Goal: Book appointment/travel/reservation

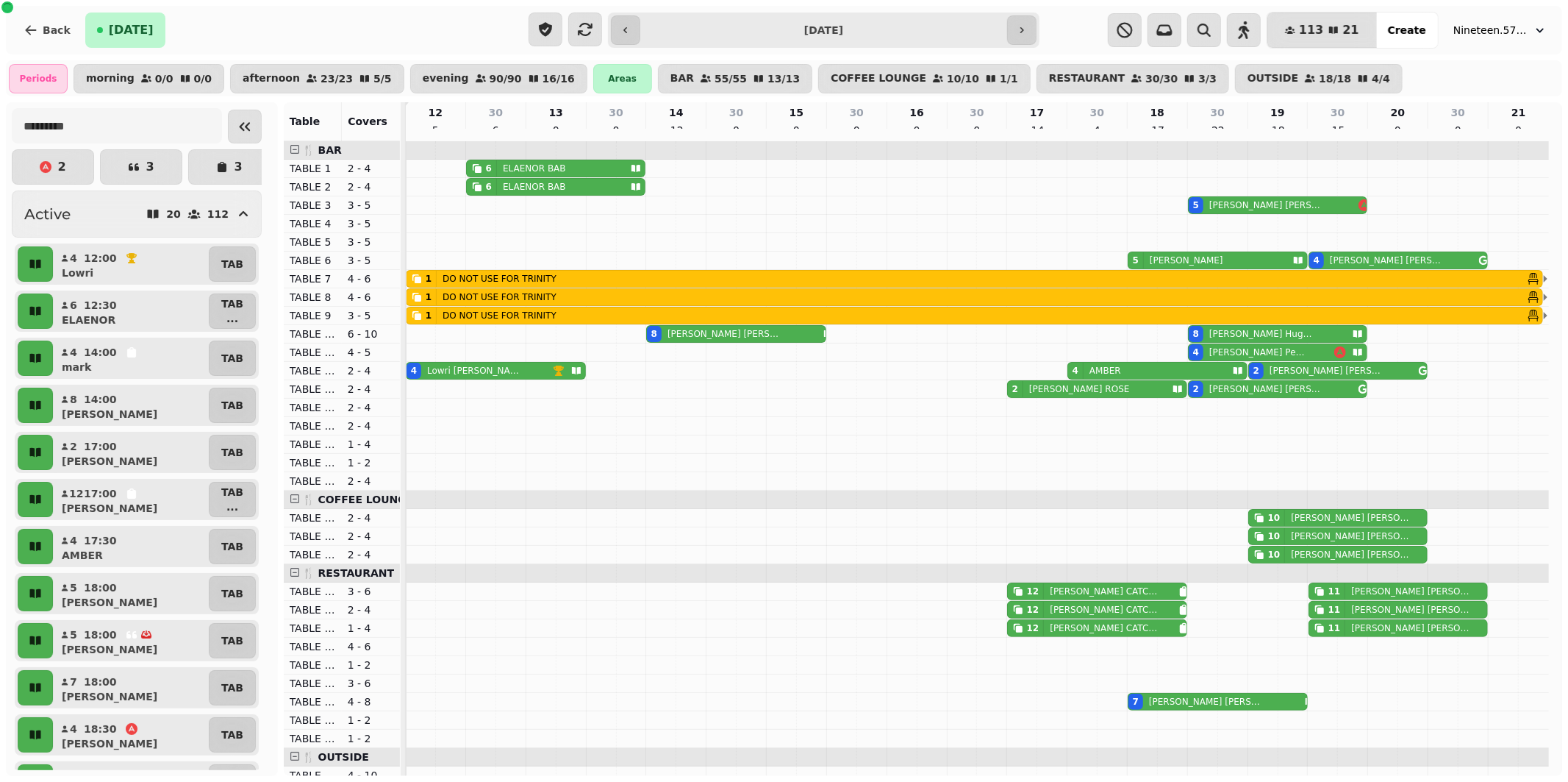
click at [426, 284] on div "1" at bounding box center [428, 278] width 6 height 12
select select "**********"
select select "*****"
select select "**********"
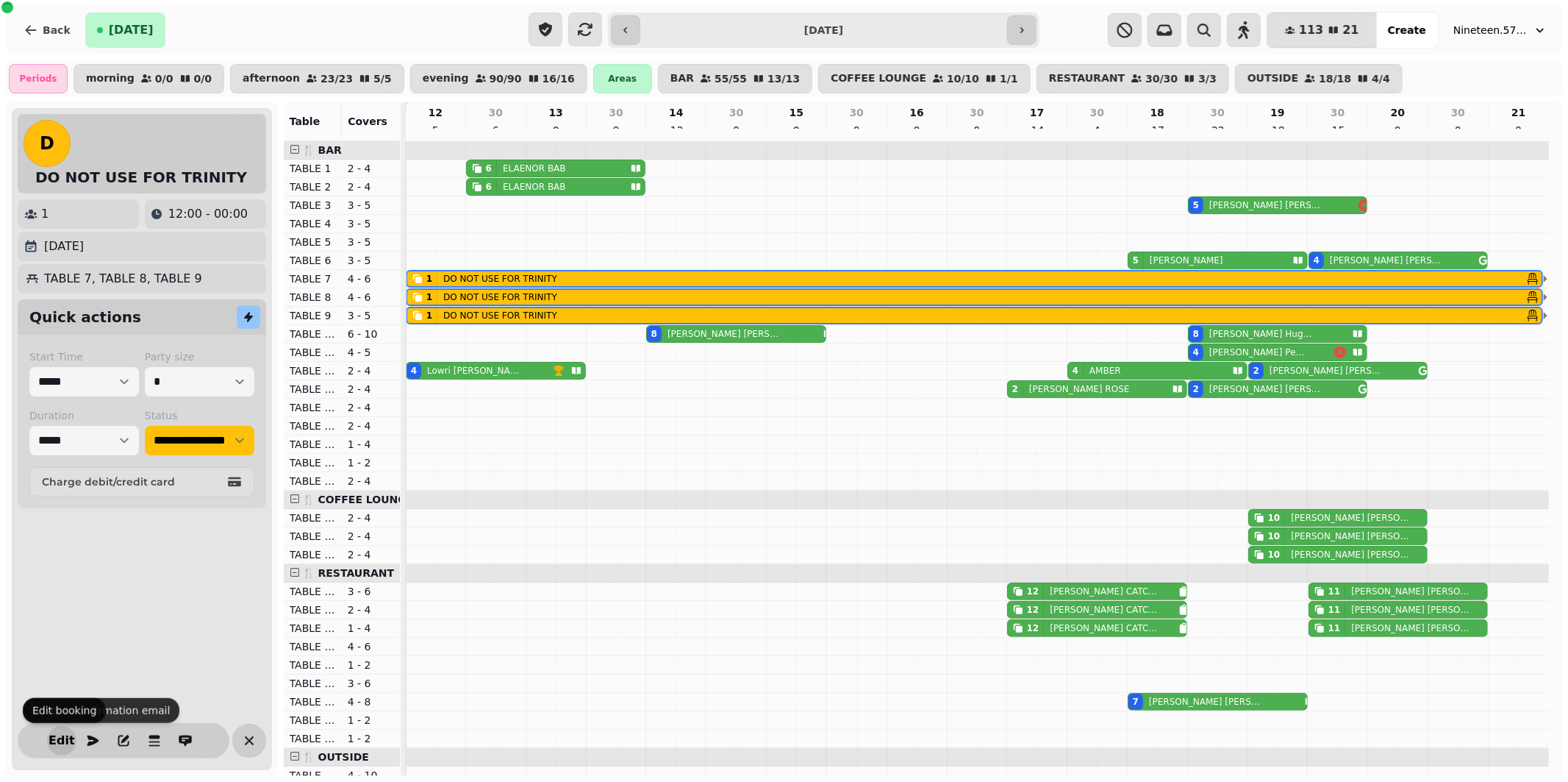
click at [53, 738] on span "Edit" at bounding box center [61, 740] width 18 height 12
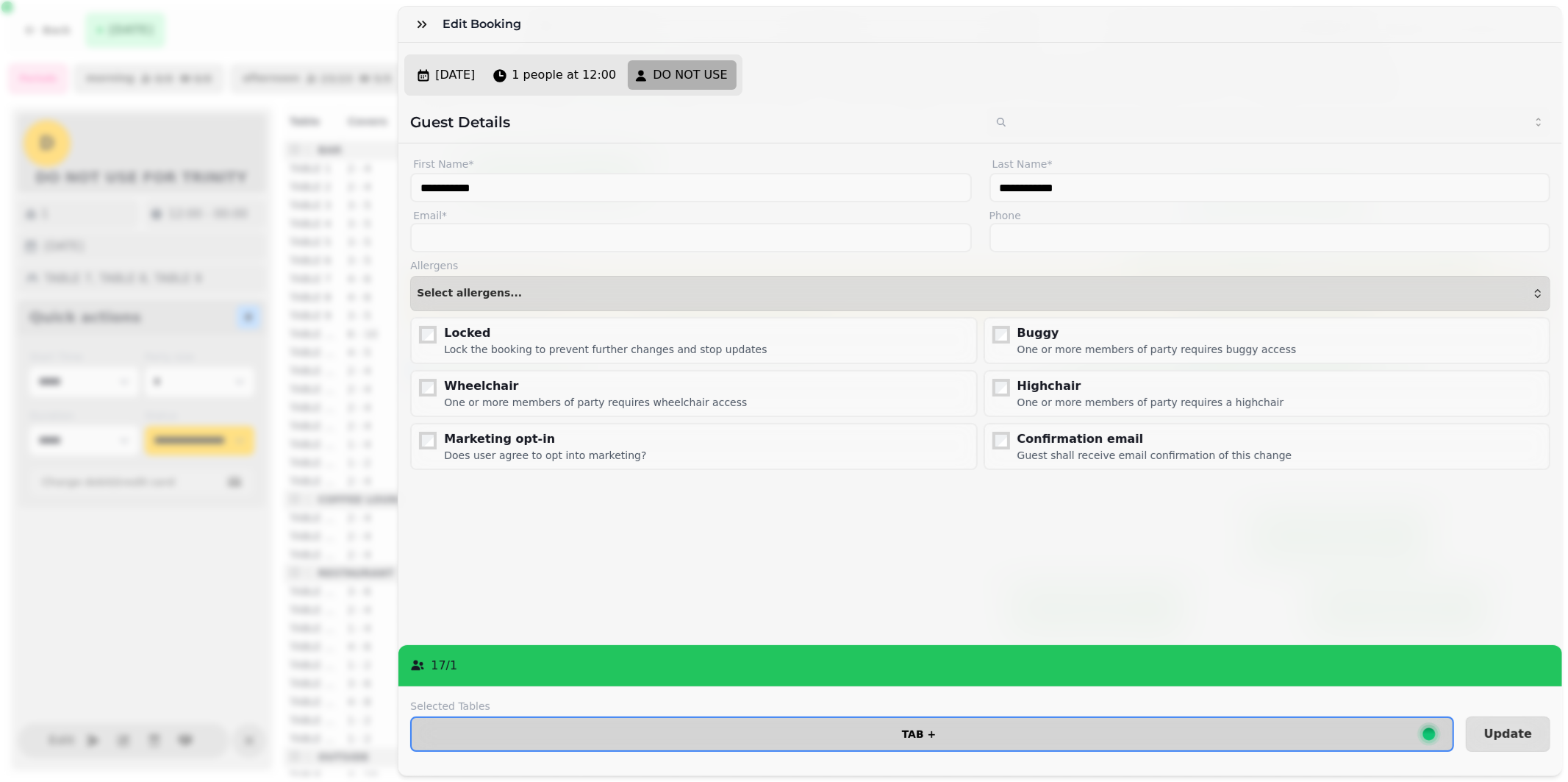
click at [836, 729] on span "TAB +" at bounding box center [918, 733] width 991 height 10
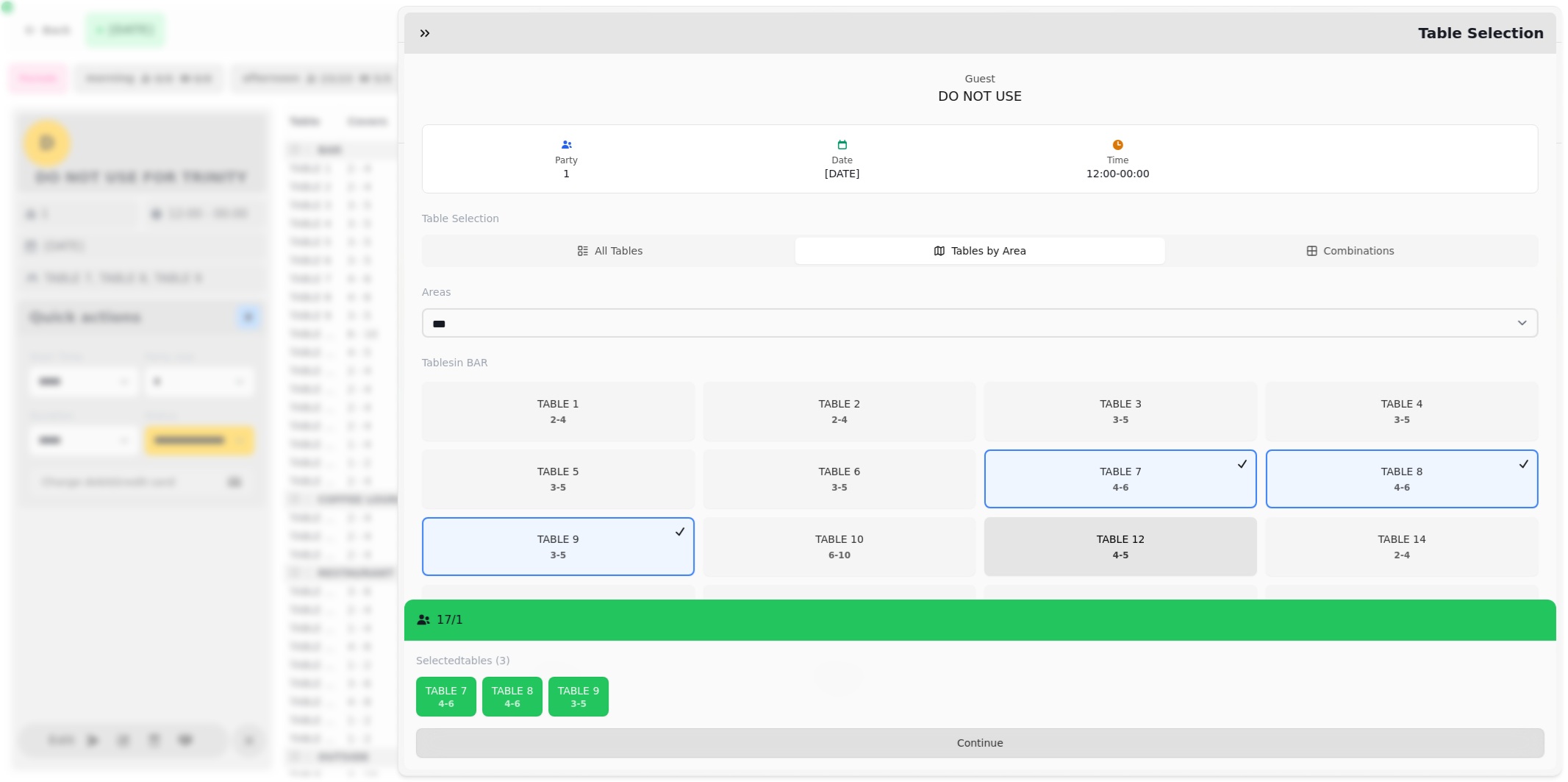
scroll to position [67, 0]
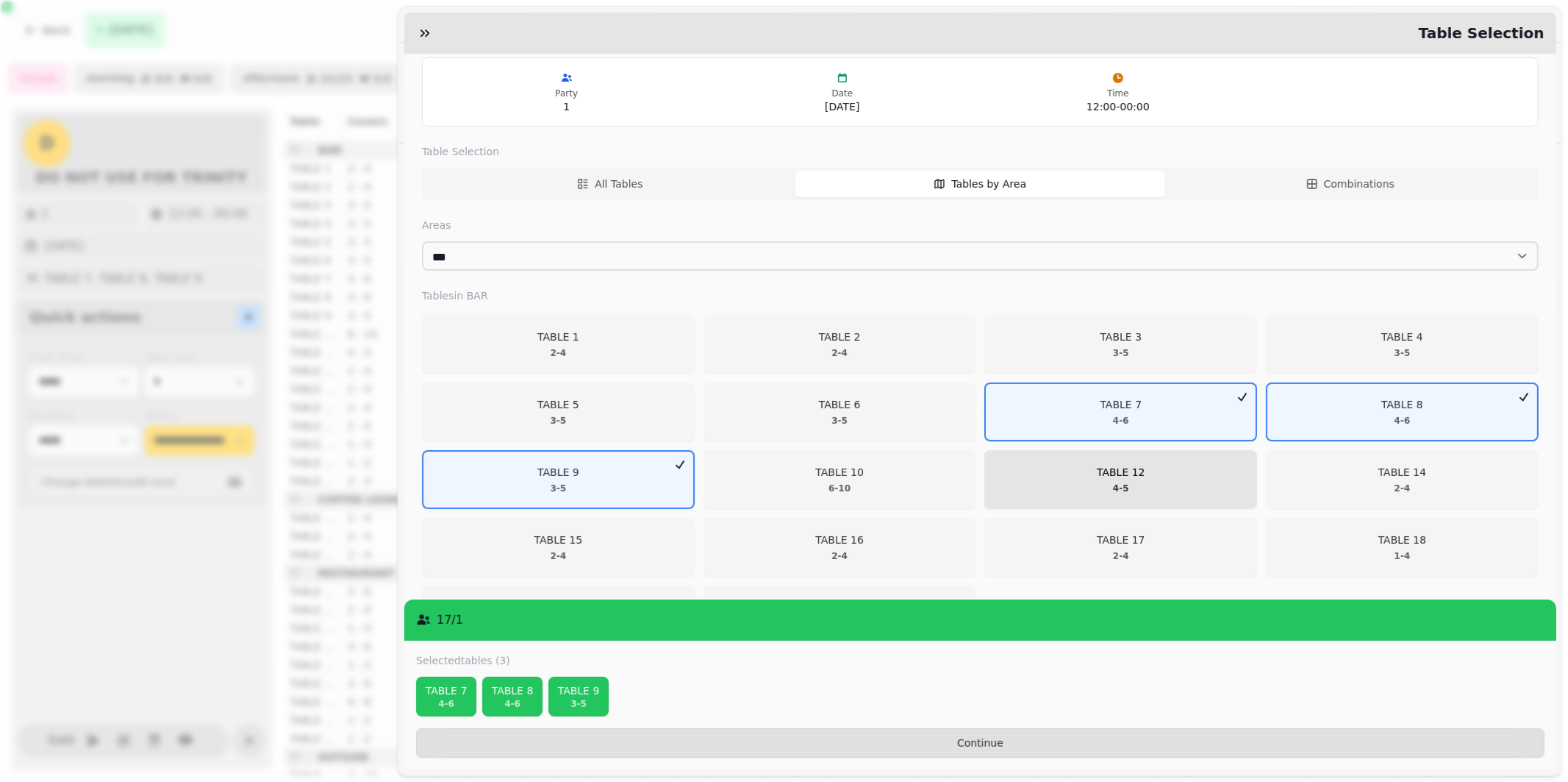
click at [1165, 486] on span "TABLE 12 4 - 5" at bounding box center [1121, 479] width 254 height 29
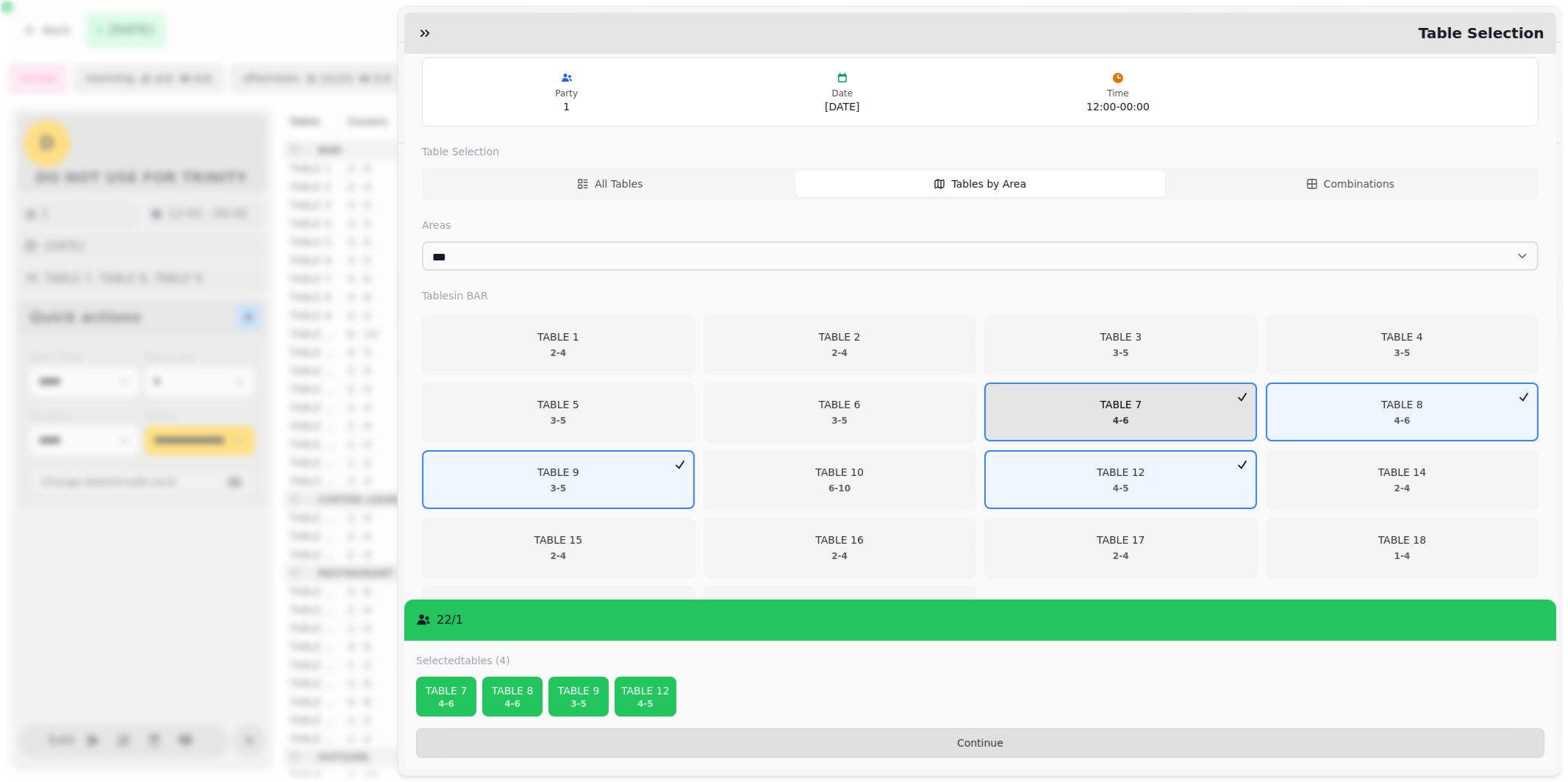
click at [1200, 421] on span "TABLE 7 4 - 6" at bounding box center [1121, 411] width 252 height 29
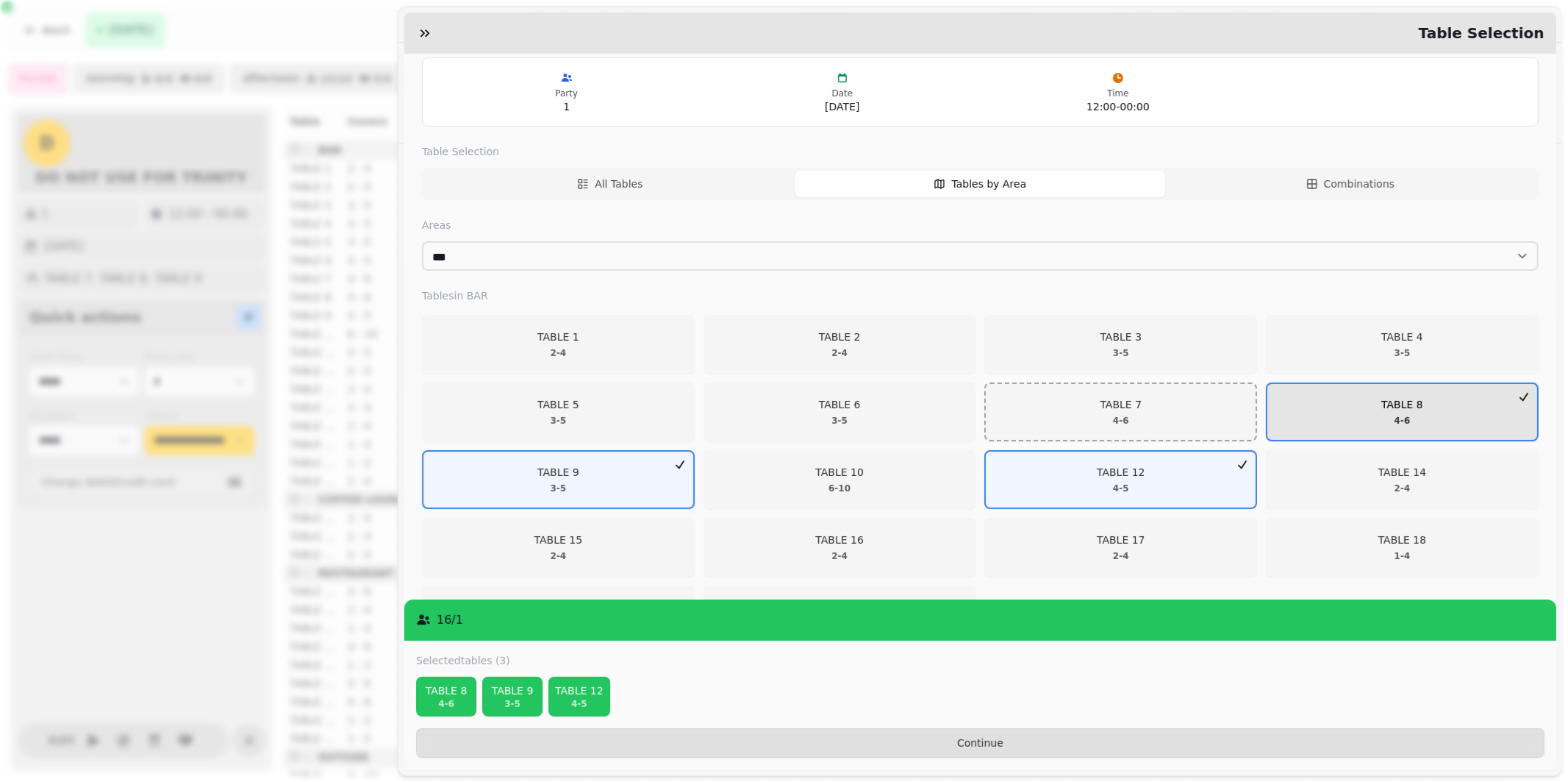
click at [1350, 414] on span "TABLE 8 4 - 6" at bounding box center [1401, 411] width 252 height 29
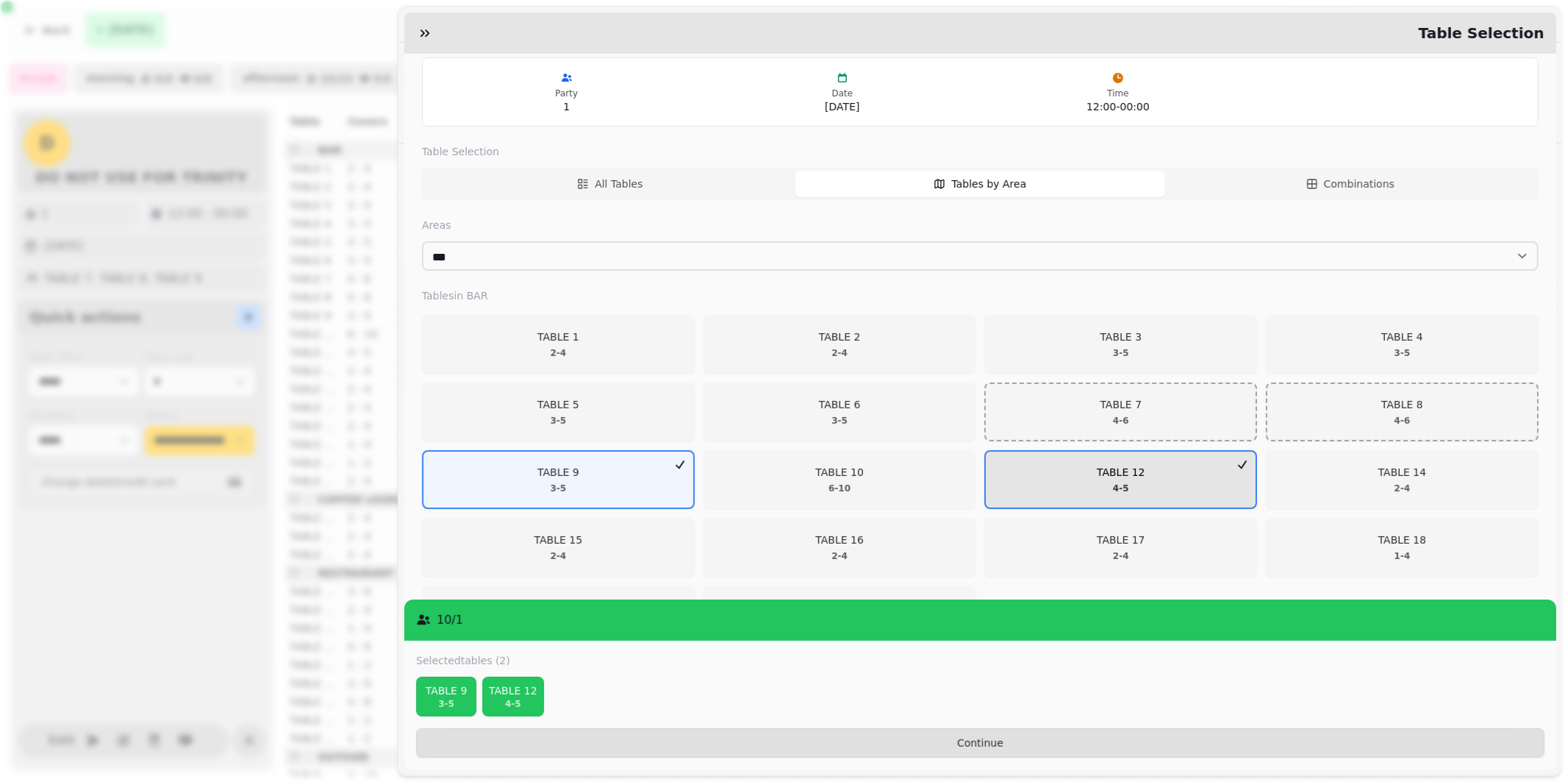
click at [1181, 481] on span "TABLE 12 4 - 5" at bounding box center [1121, 479] width 252 height 29
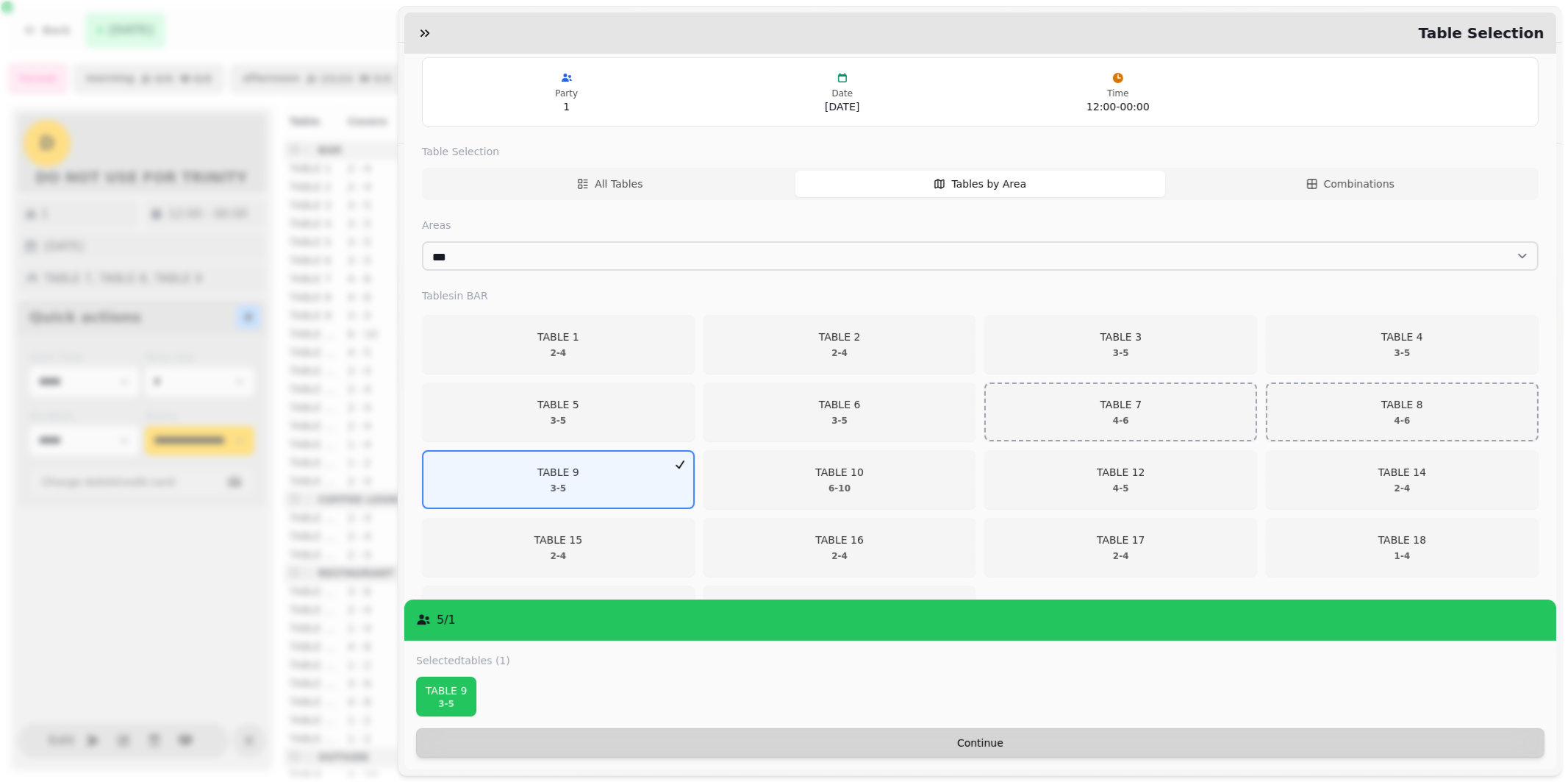
click at [985, 741] on span "Continue" at bounding box center [979, 742] width 1103 height 10
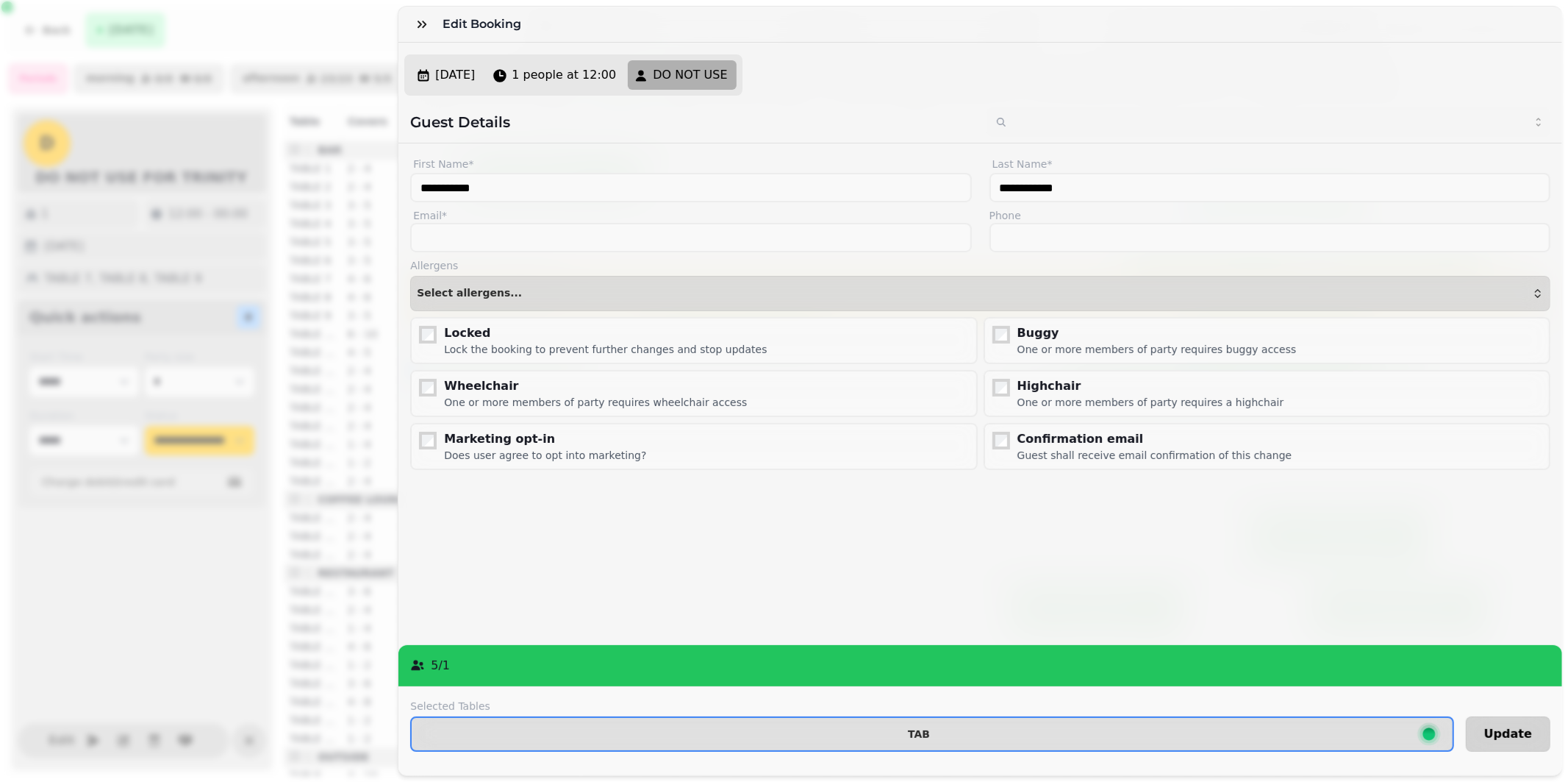
click at [1485, 728] on span "Update" at bounding box center [1507, 733] width 48 height 12
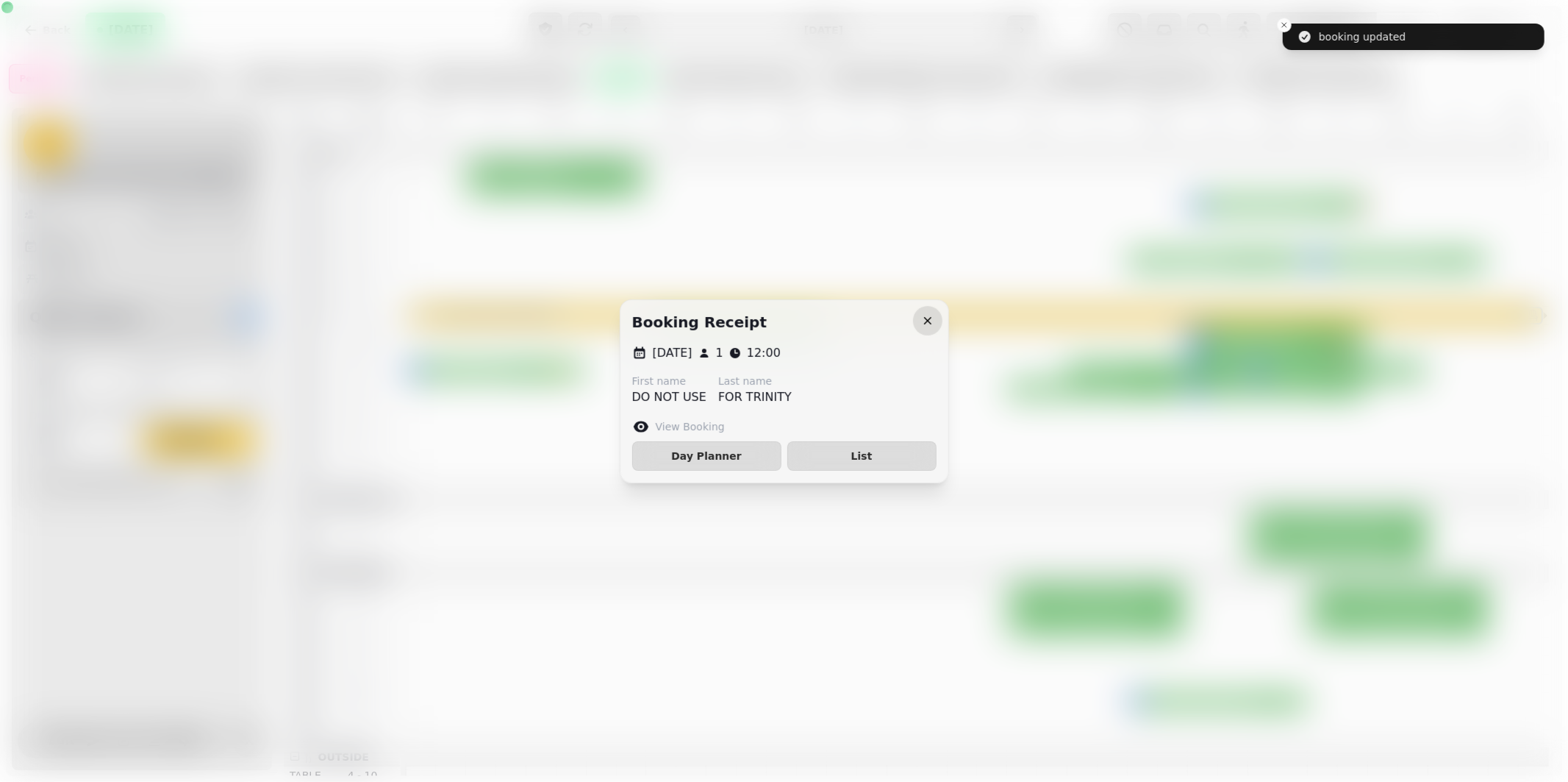
click at [926, 320] on icon "button" at bounding box center [928, 321] width 15 height 15
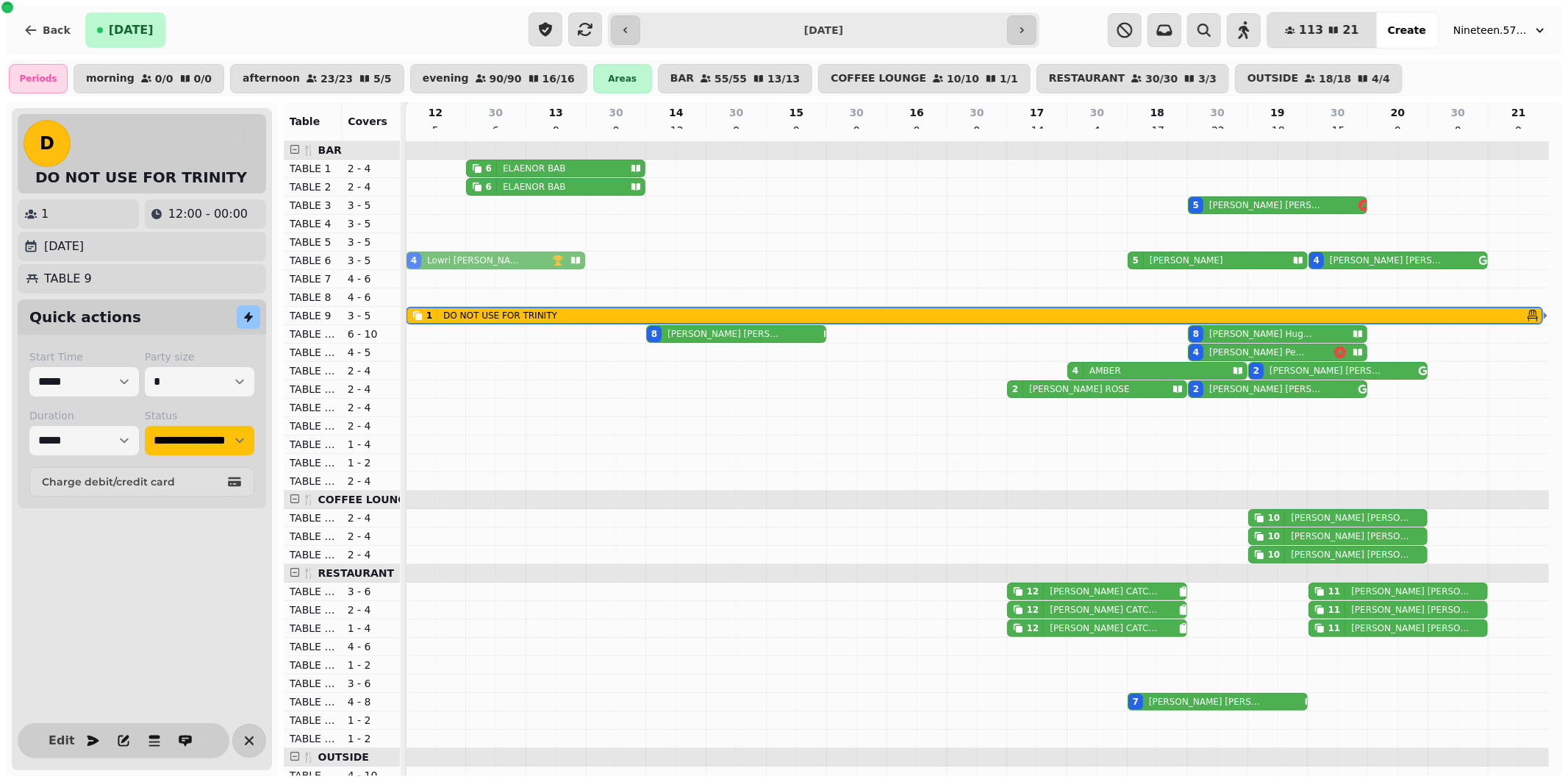
drag, startPoint x: 500, startPoint y: 376, endPoint x: 488, endPoint y: 274, distance: 102.7
click at [488, 274] on tbody "6 ELAENOR BAB 6 ELAENOR BAB 5 [PERSON_NAME]-Dash 5 [PERSON_NAME] 4 [PERSON_NAME…" at bounding box center [977, 701] width 1142 height 1120
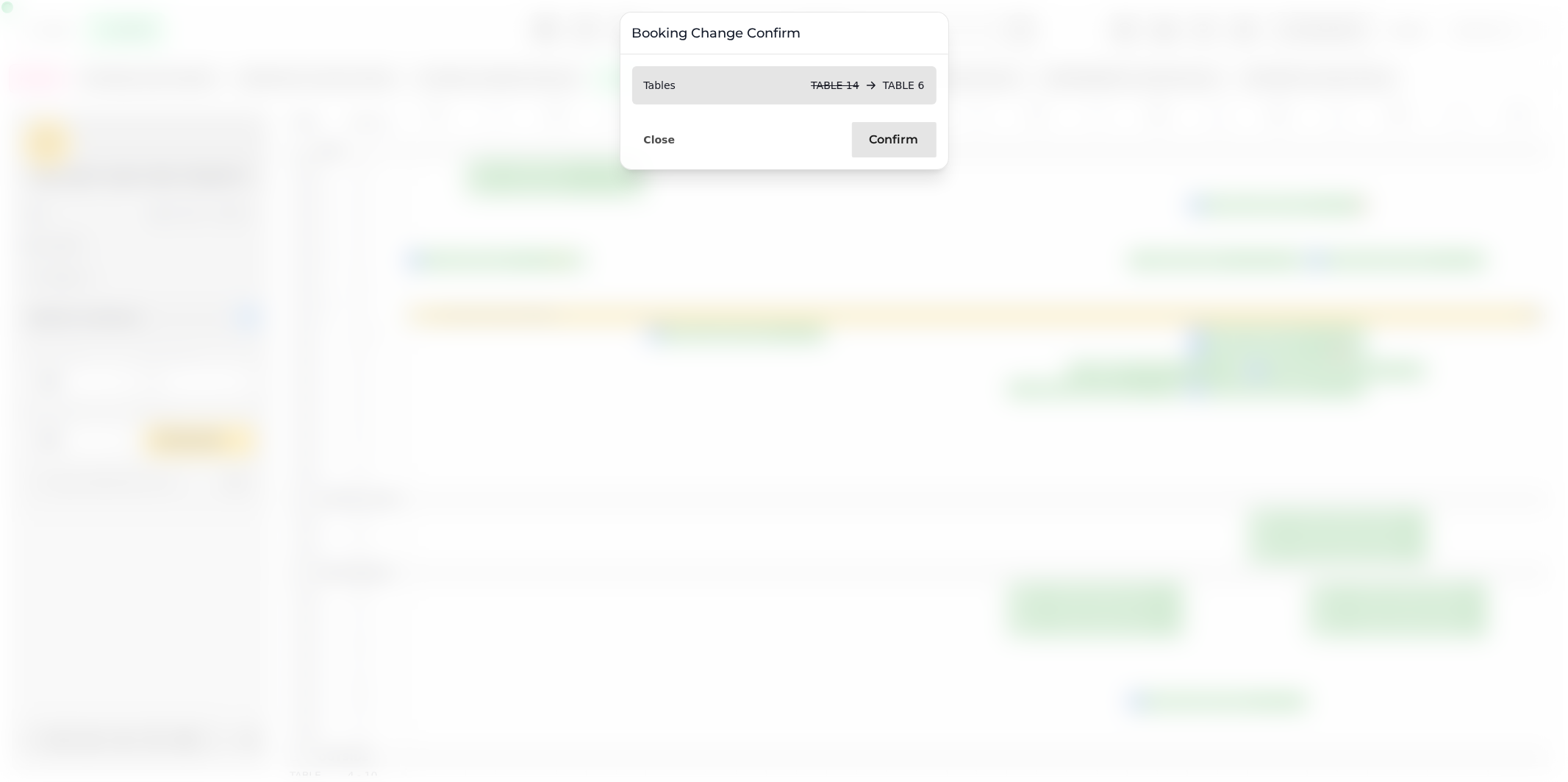
click at [914, 142] on span "Confirm" at bounding box center [894, 140] width 50 height 12
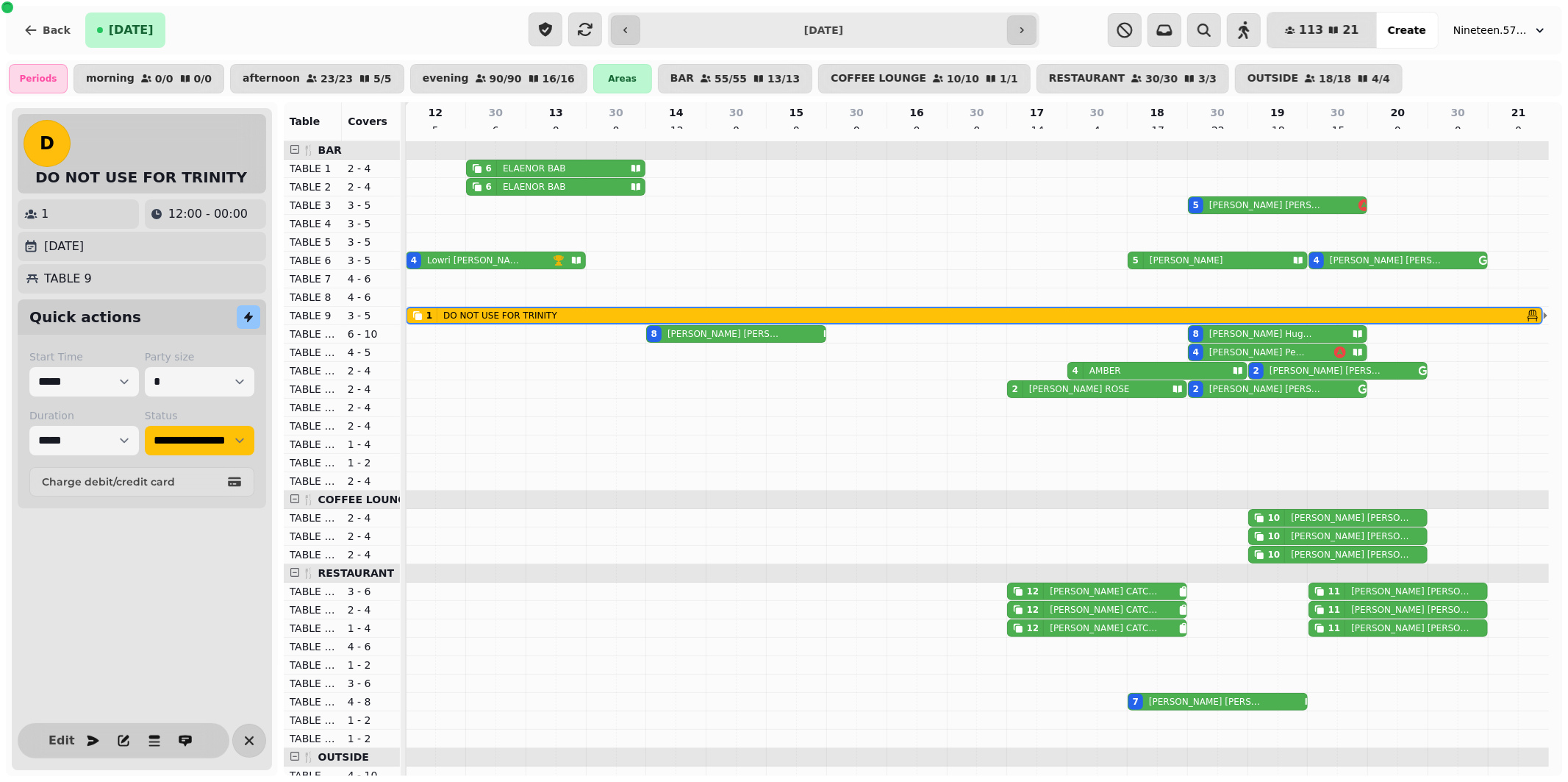
click at [1245, 211] on p "[PERSON_NAME]" at bounding box center [1265, 204] width 113 height 12
select select "**********"
select select "*"
select select "****"
select select "******"
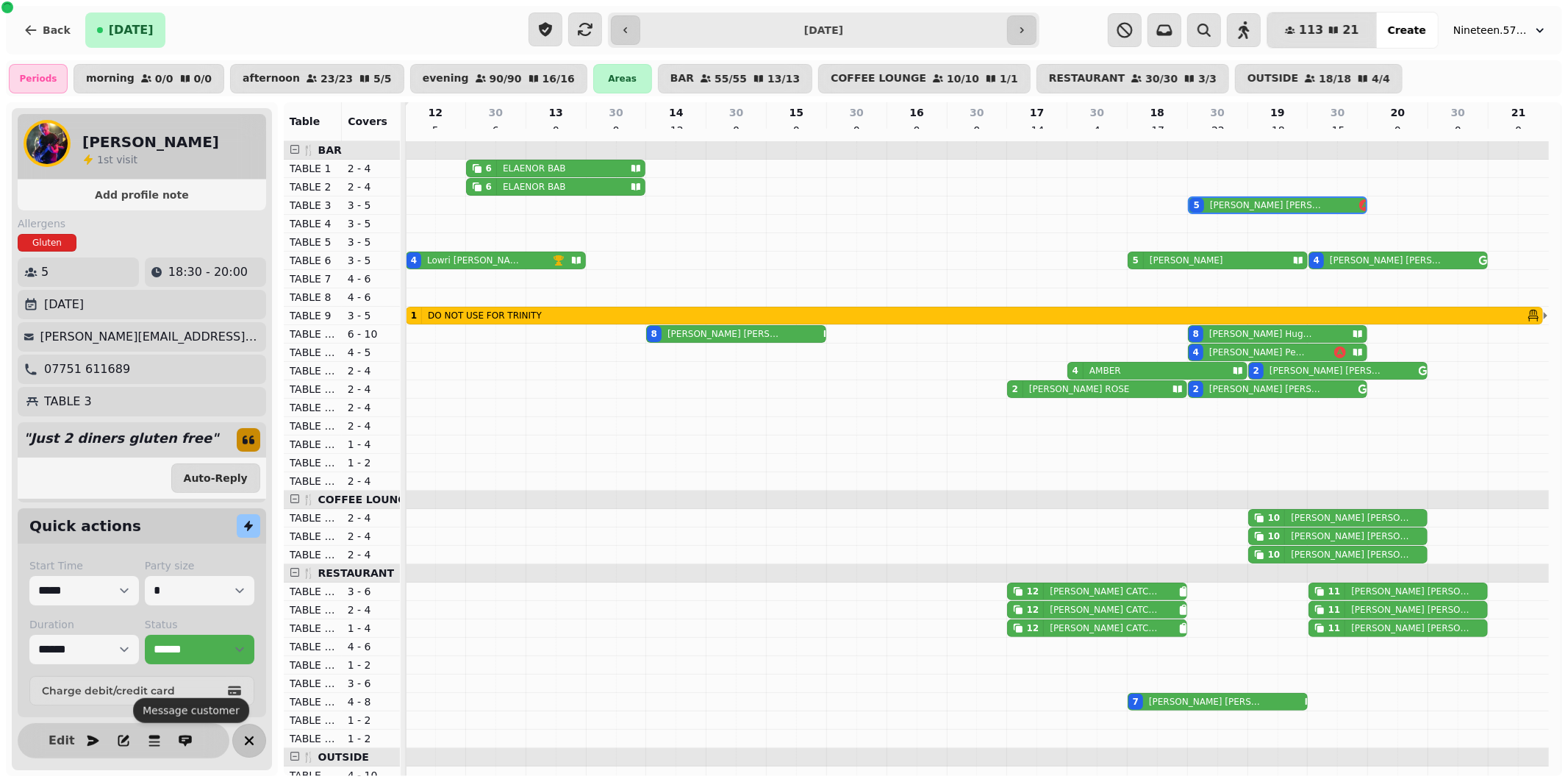
click at [252, 737] on icon "button" at bounding box center [248, 740] width 8 height 8
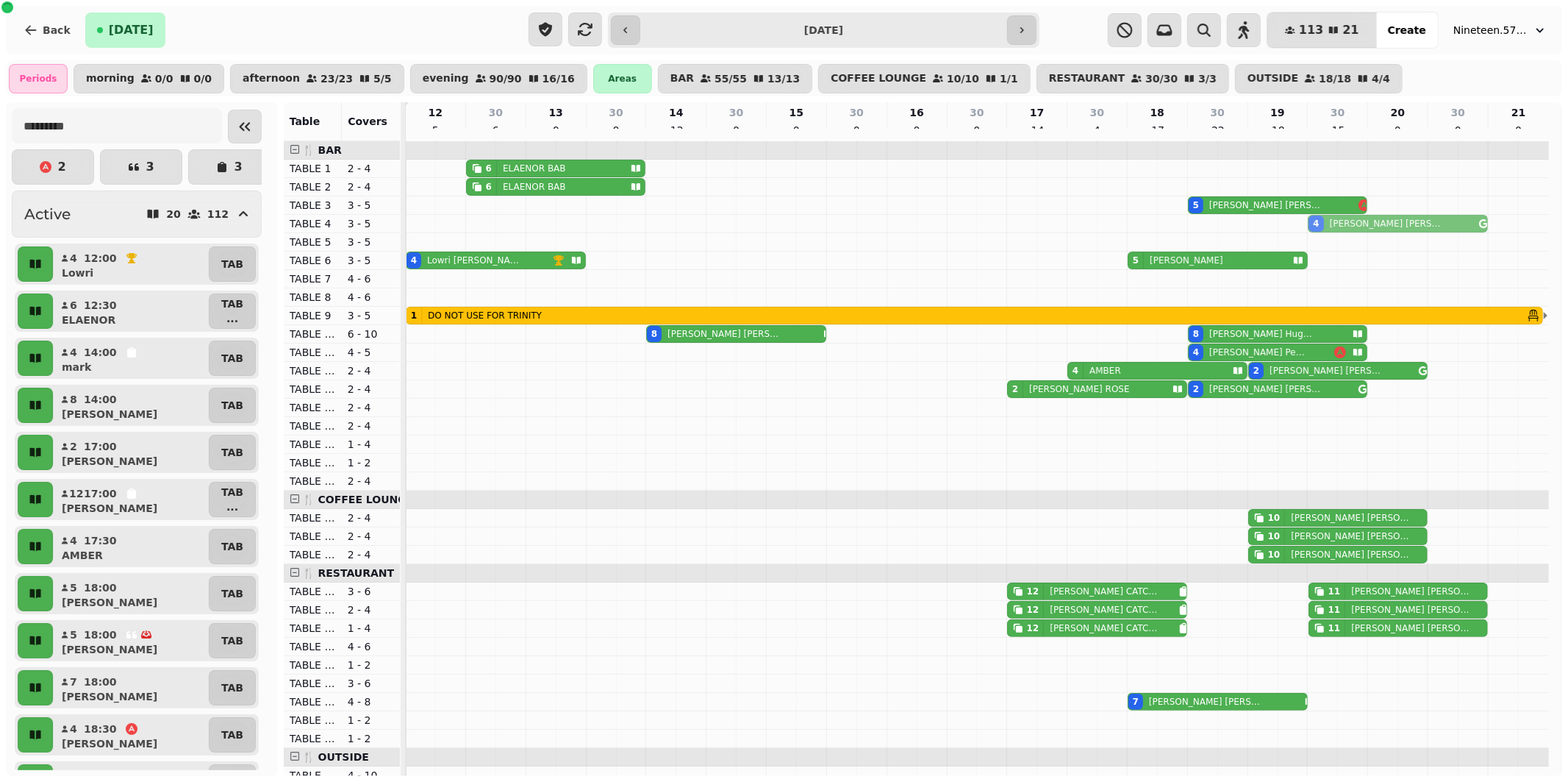
drag, startPoint x: 1334, startPoint y: 270, endPoint x: 1336, endPoint y: 233, distance: 37.1
click at [1336, 233] on tbody "6 ELAENOR BAB 6 ELAENOR BAB 5 [PERSON_NAME]-Dash 4 [PERSON_NAME] 4 [PERSON_NAME…" at bounding box center [977, 701] width 1142 height 1120
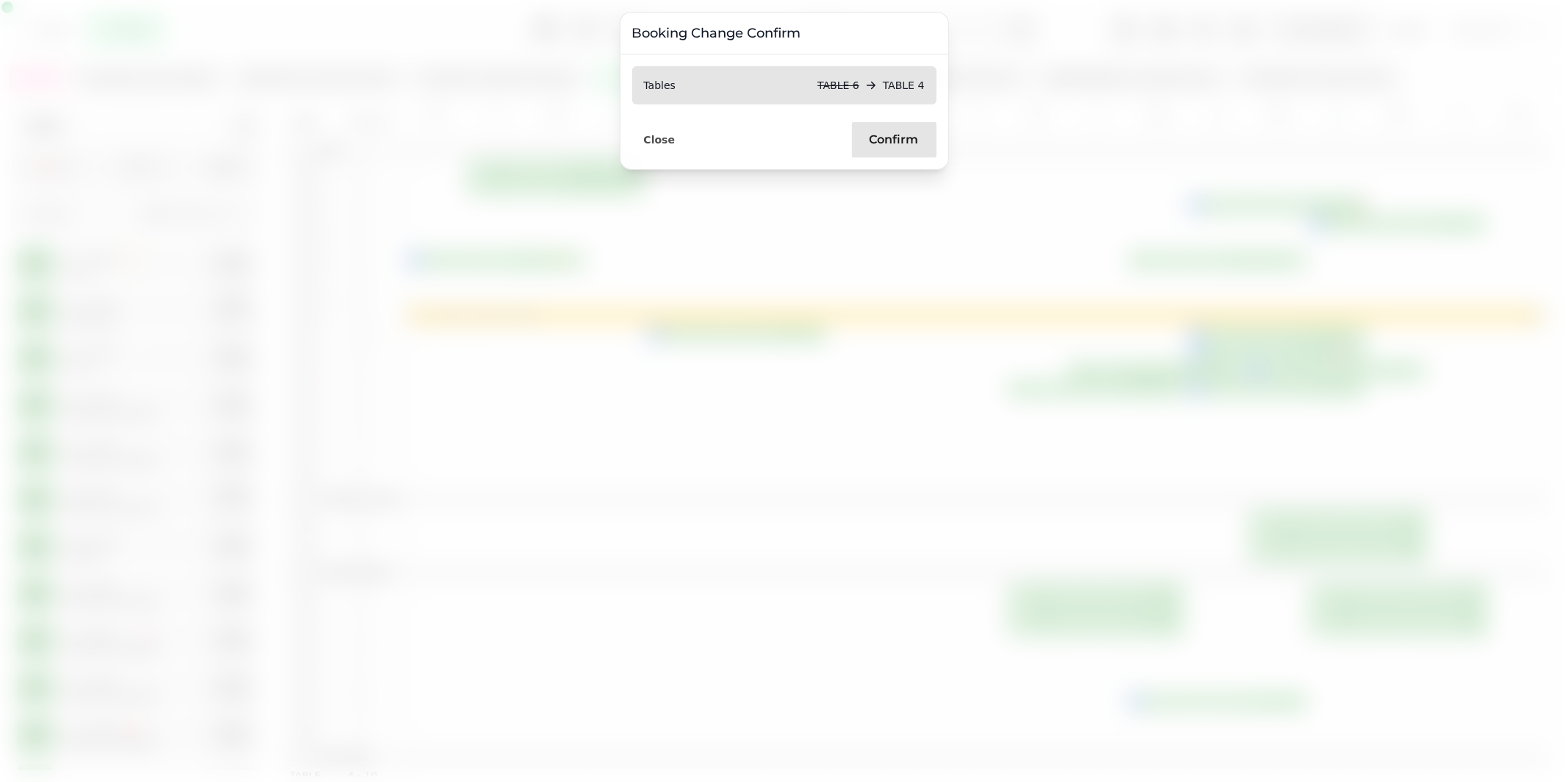
click at [885, 138] on span "Confirm" at bounding box center [894, 140] width 50 height 12
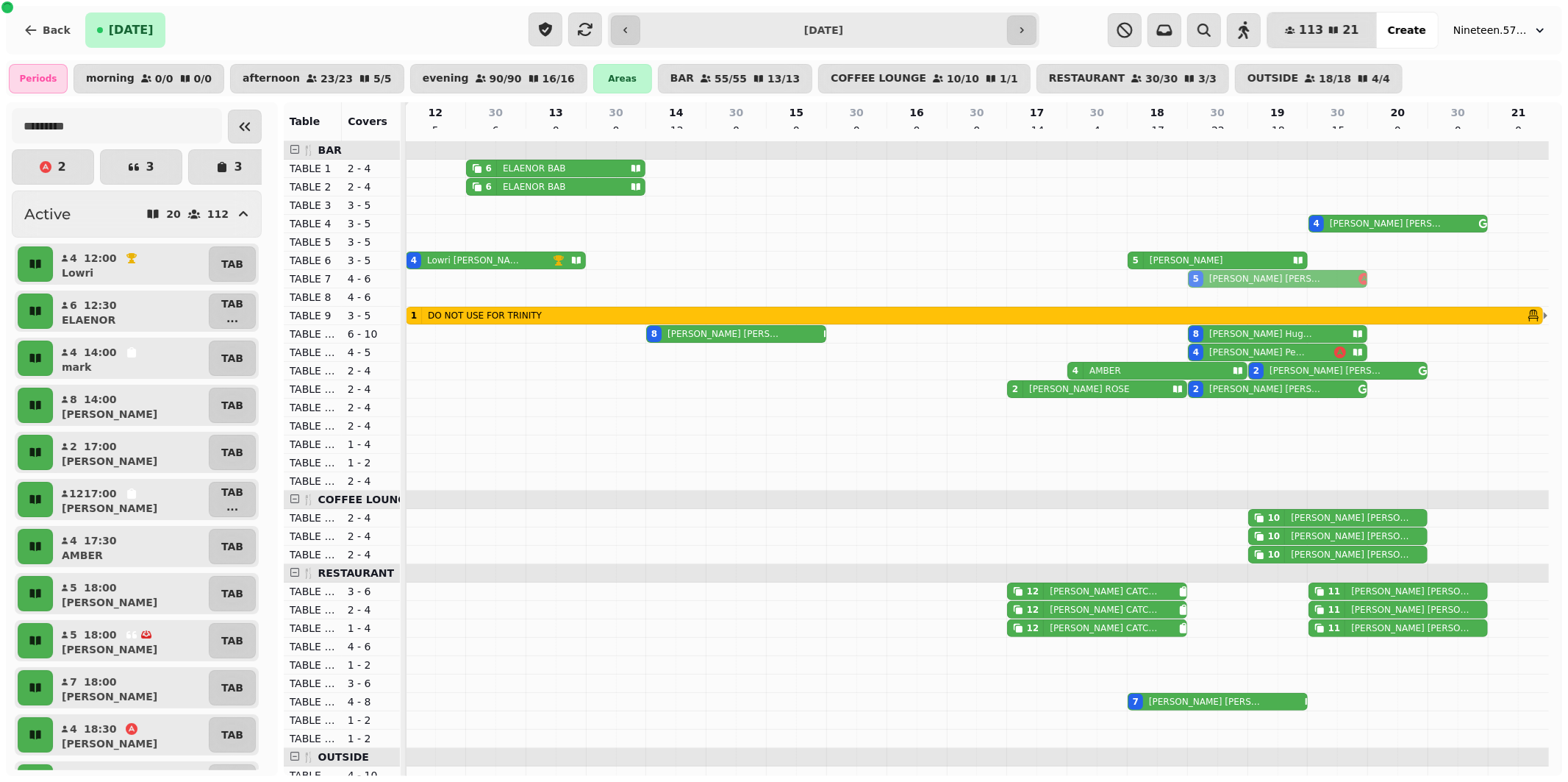
drag, startPoint x: 1255, startPoint y: 215, endPoint x: 1247, endPoint y: 291, distance: 76.4
click at [1247, 291] on tbody "6 ELAENOR BAB 6 ELAENOR BAB 5 [PERSON_NAME]-Dash 4 [PERSON_NAME] 4 [PERSON_NAME…" at bounding box center [977, 701] width 1142 height 1120
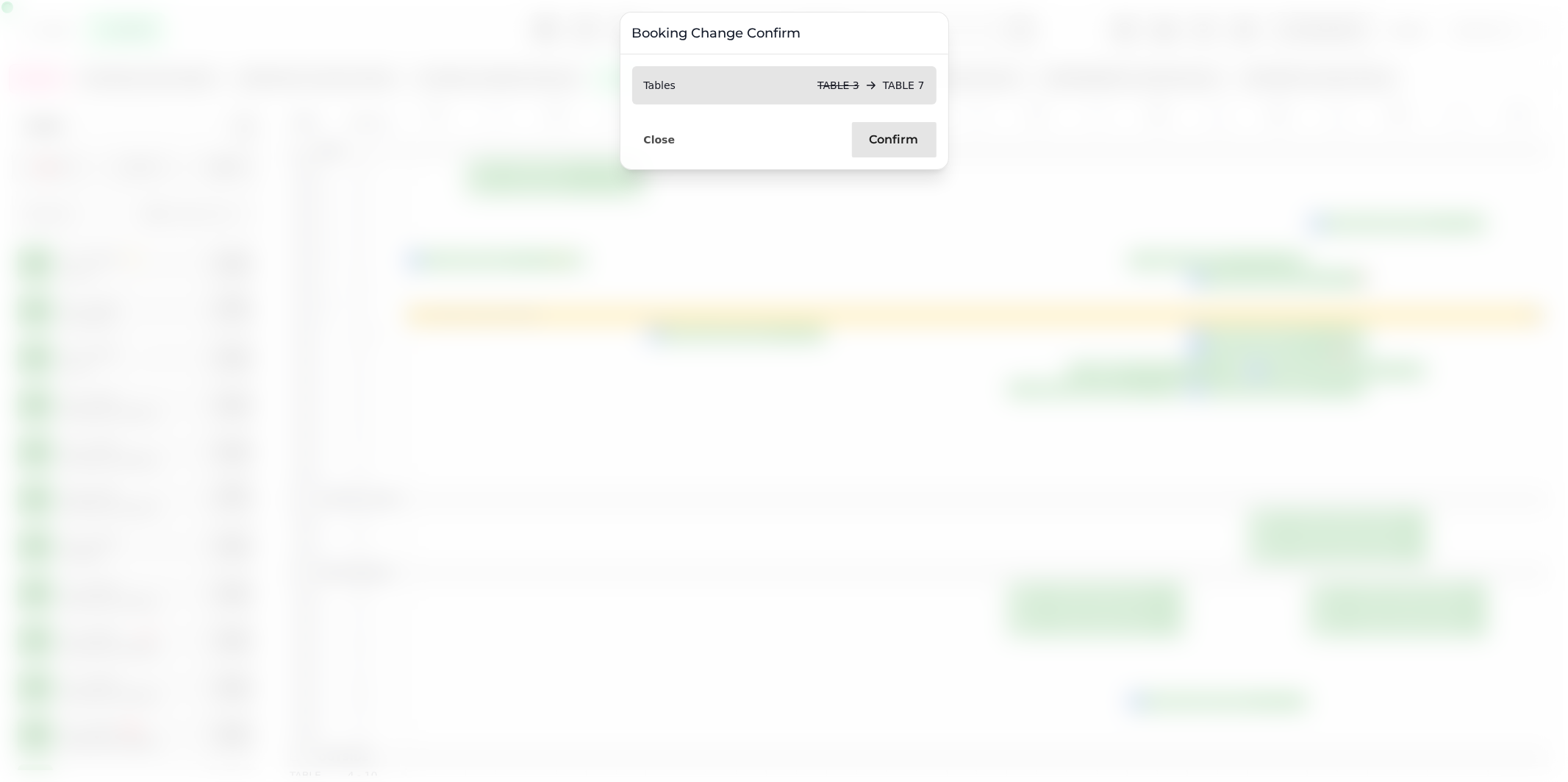
click at [907, 143] on span "Confirm" at bounding box center [894, 140] width 50 height 12
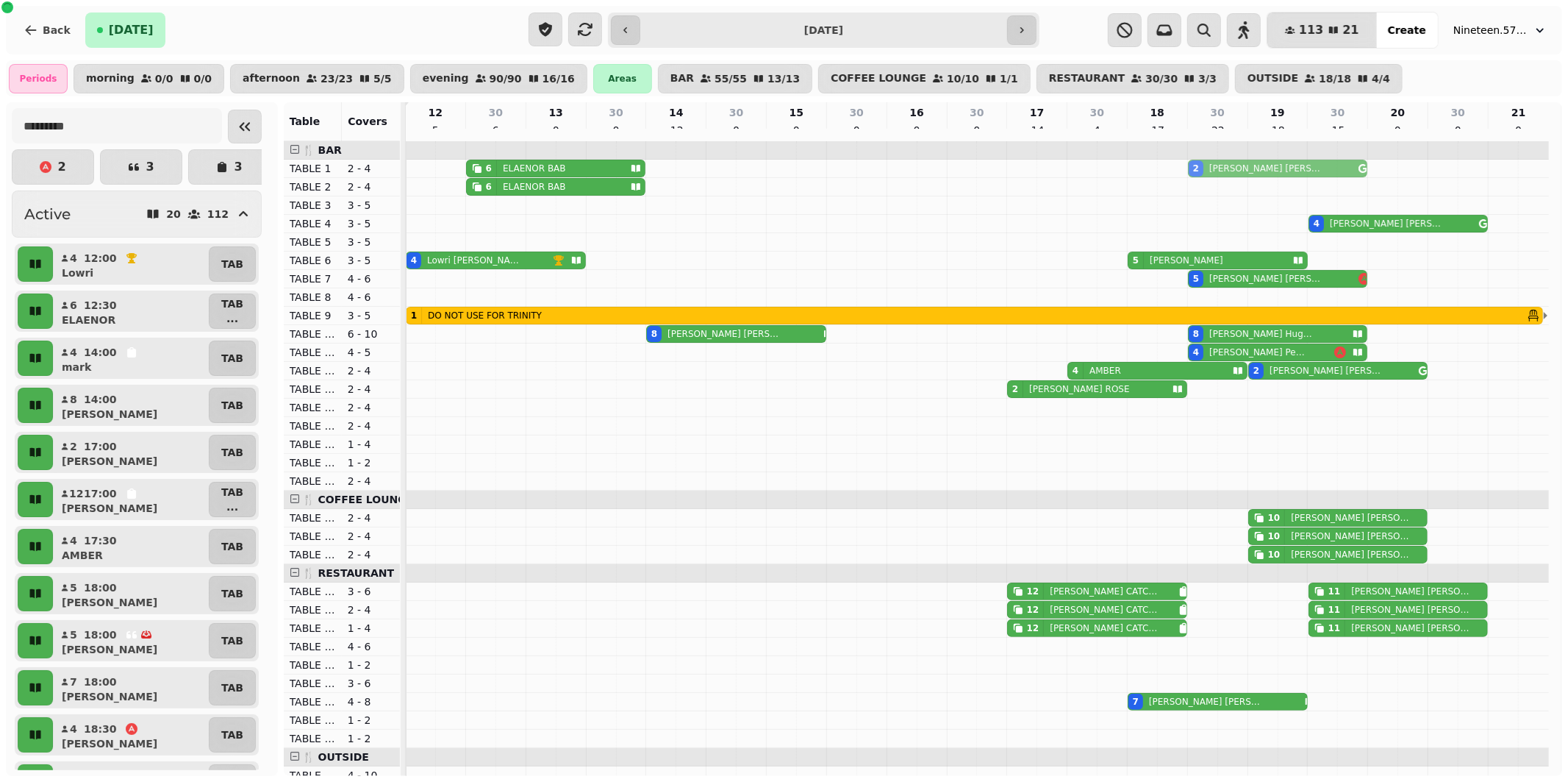
drag, startPoint x: 1258, startPoint y: 398, endPoint x: 1262, endPoint y: 180, distance: 218.0
click at [1262, 180] on tbody "6 ELAENOR BAB 2 [PERSON_NAME] 6 ELAENOR BAB 4 [PERSON_NAME] 4 [PERSON_NAME] 5 […" at bounding box center [977, 701] width 1142 height 1120
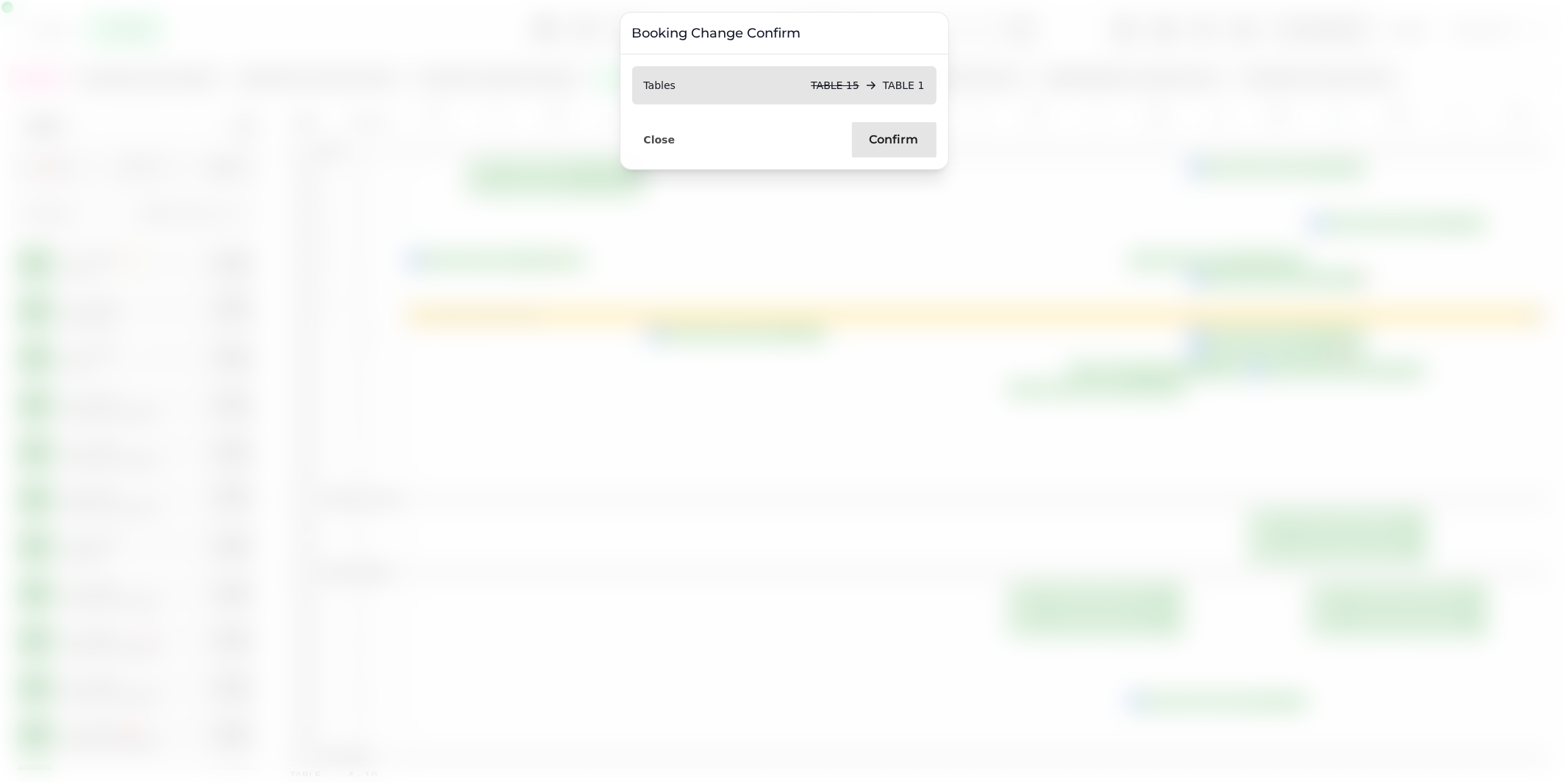
click at [888, 134] on span "Confirm" at bounding box center [894, 140] width 50 height 12
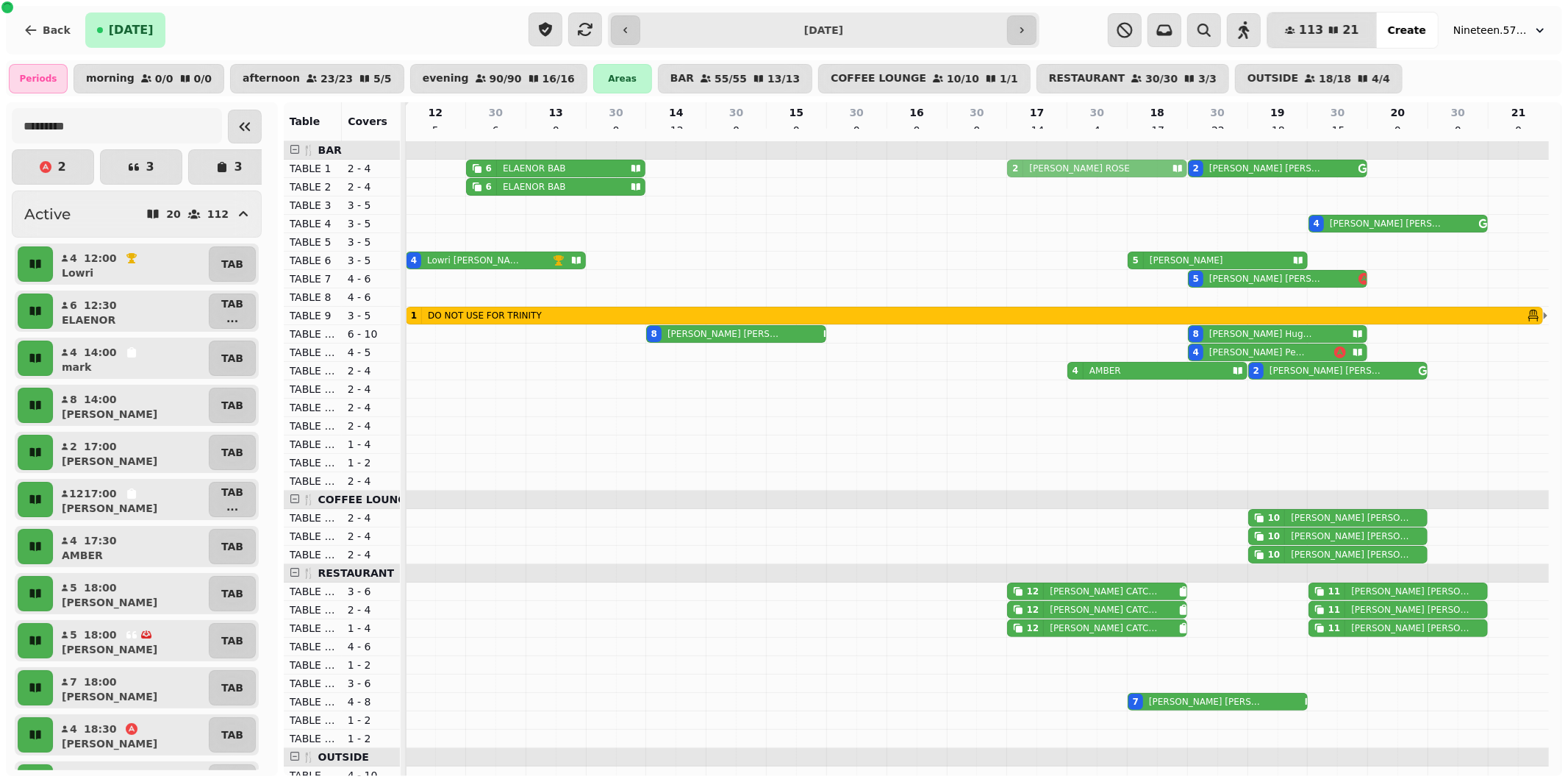
drag, startPoint x: 1071, startPoint y: 400, endPoint x: 1079, endPoint y: 178, distance: 222.1
click at [1079, 178] on tbody "6 ELAENOR BAB 2 [PERSON_NAME] 2 [PERSON_NAME] 6 ELAENOR BAB 4 [PERSON_NAME] 4 […" at bounding box center [977, 701] width 1142 height 1120
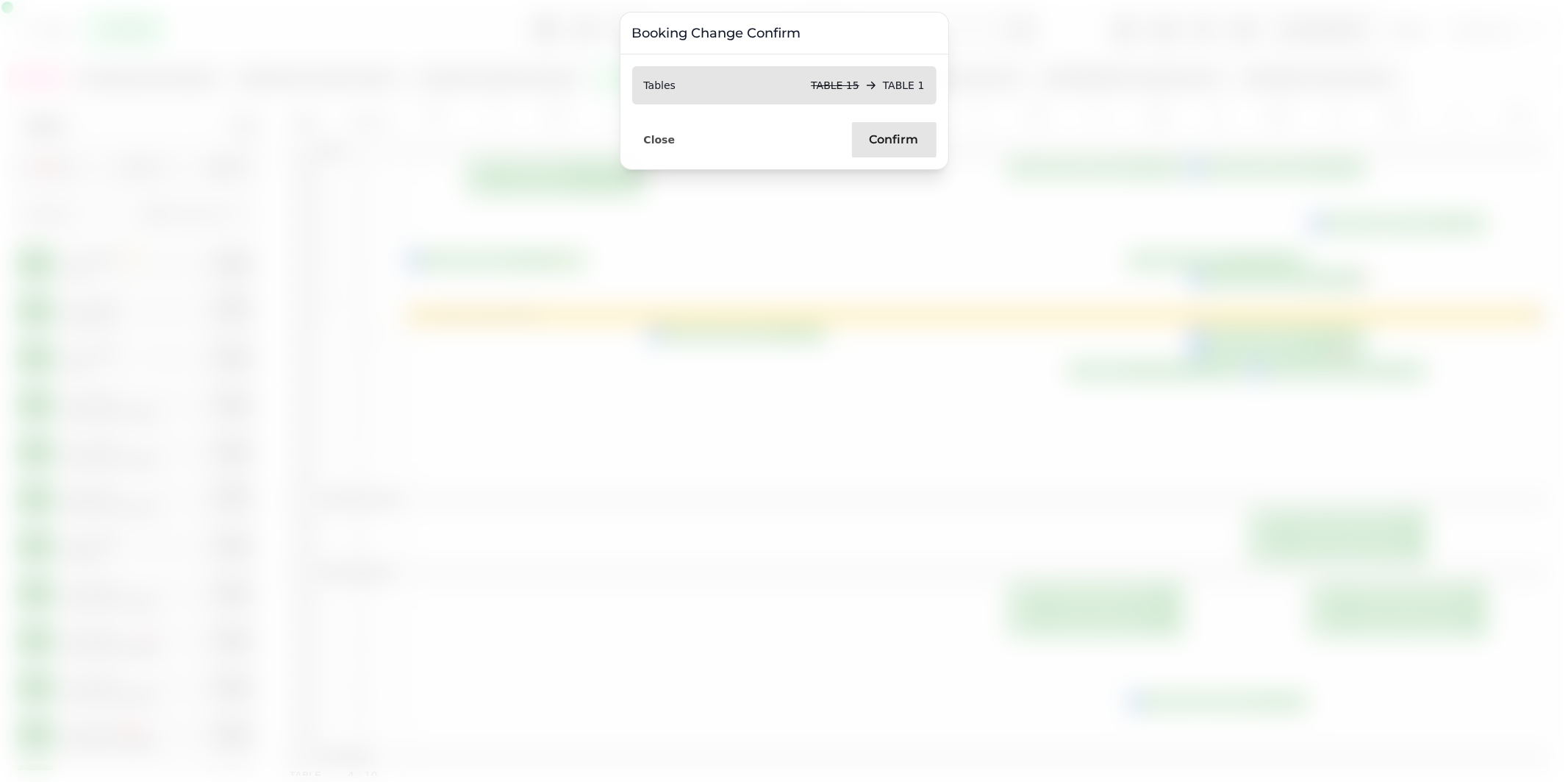
click at [902, 142] on span "Confirm" at bounding box center [894, 140] width 50 height 12
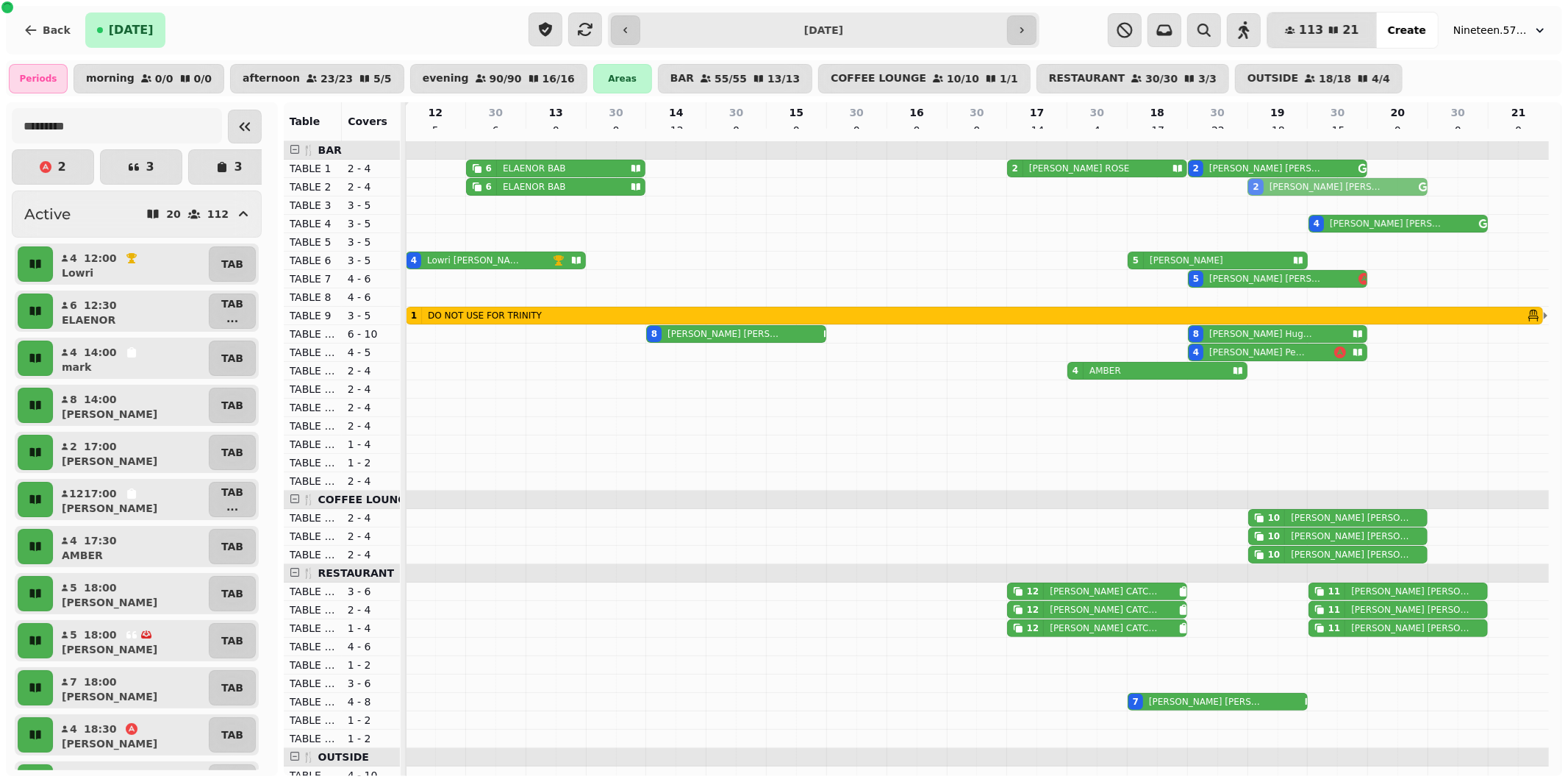
drag, startPoint x: 1285, startPoint y: 381, endPoint x: 1277, endPoint y: 199, distance: 182.2
click at [1277, 199] on tbody "6 ELAENOR BAB 2 [PERSON_NAME] 2 [PERSON_NAME] 6 ELAENOR BAB 2 [PERSON_NAME] 4 […" at bounding box center [977, 701] width 1142 height 1120
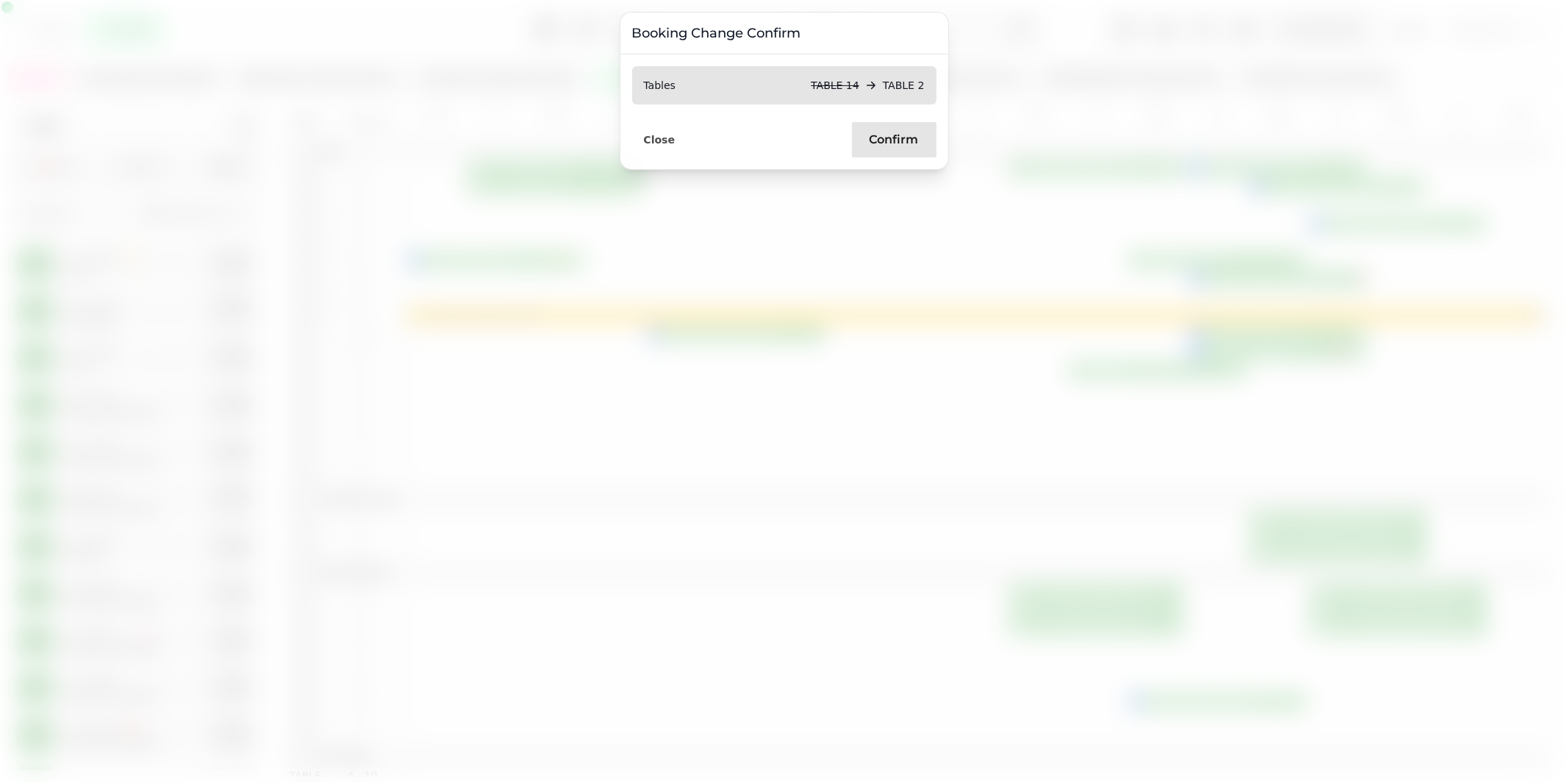
click at [879, 129] on button "Confirm" at bounding box center [894, 140] width 84 height 36
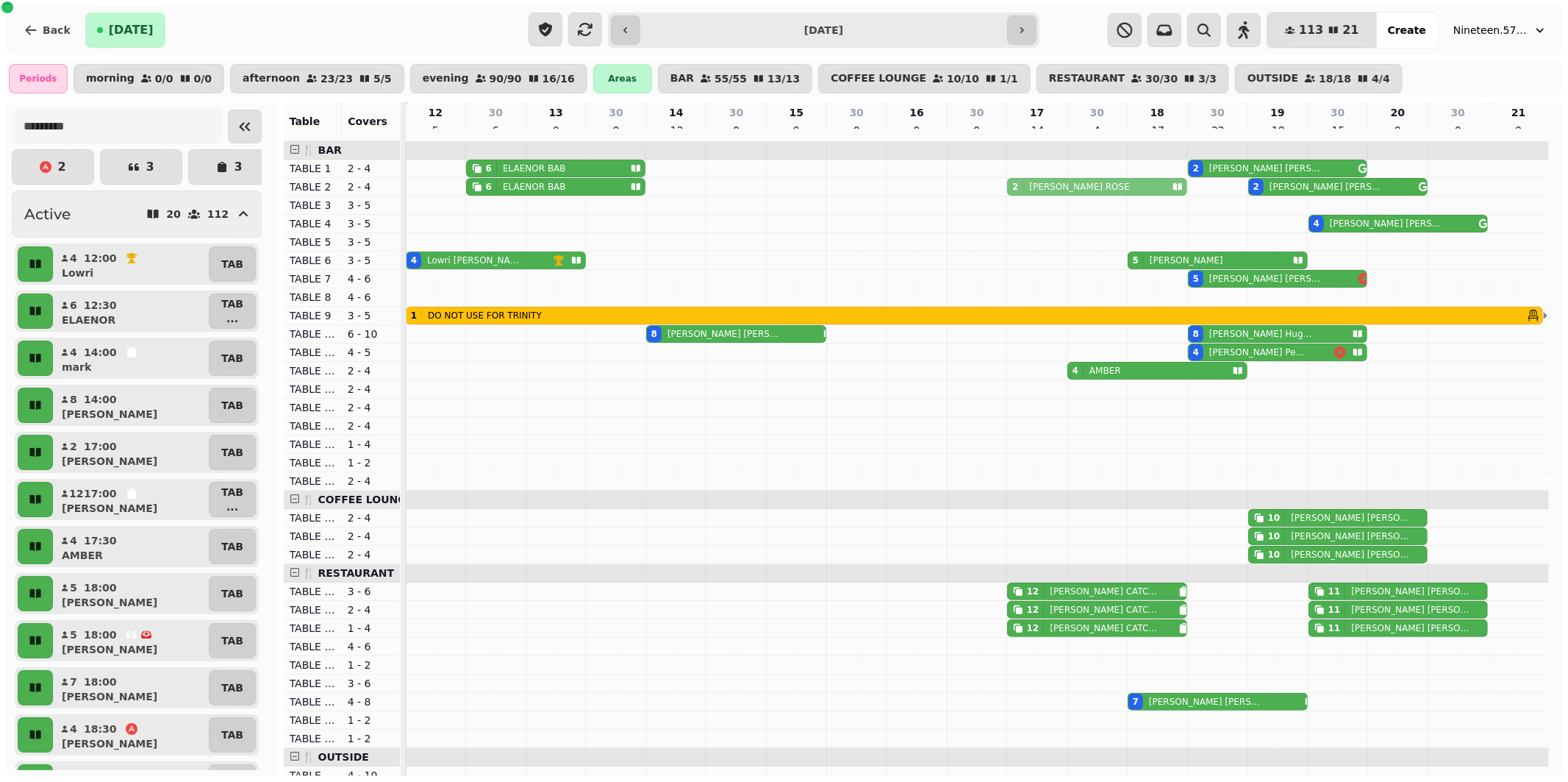
drag, startPoint x: 1155, startPoint y: 176, endPoint x: 1155, endPoint y: 201, distance: 25.0
click at [1155, 201] on tbody "6 ELAENOR BAB 2 [PERSON_NAME] 2 [PERSON_NAME] 6 ELAENOR BAB 2 [PERSON_NAME] 2 […" at bounding box center [977, 701] width 1142 height 1120
drag, startPoint x: 1081, startPoint y: 177, endPoint x: 1081, endPoint y: 189, distance: 12.0
click at [1081, 193] on tbody "6 ELAENOR BAB 2 [PERSON_NAME] 2 [PERSON_NAME] 6 ELAENOR BAB 2 [PERSON_NAME] 2 […" at bounding box center [977, 701] width 1142 height 1120
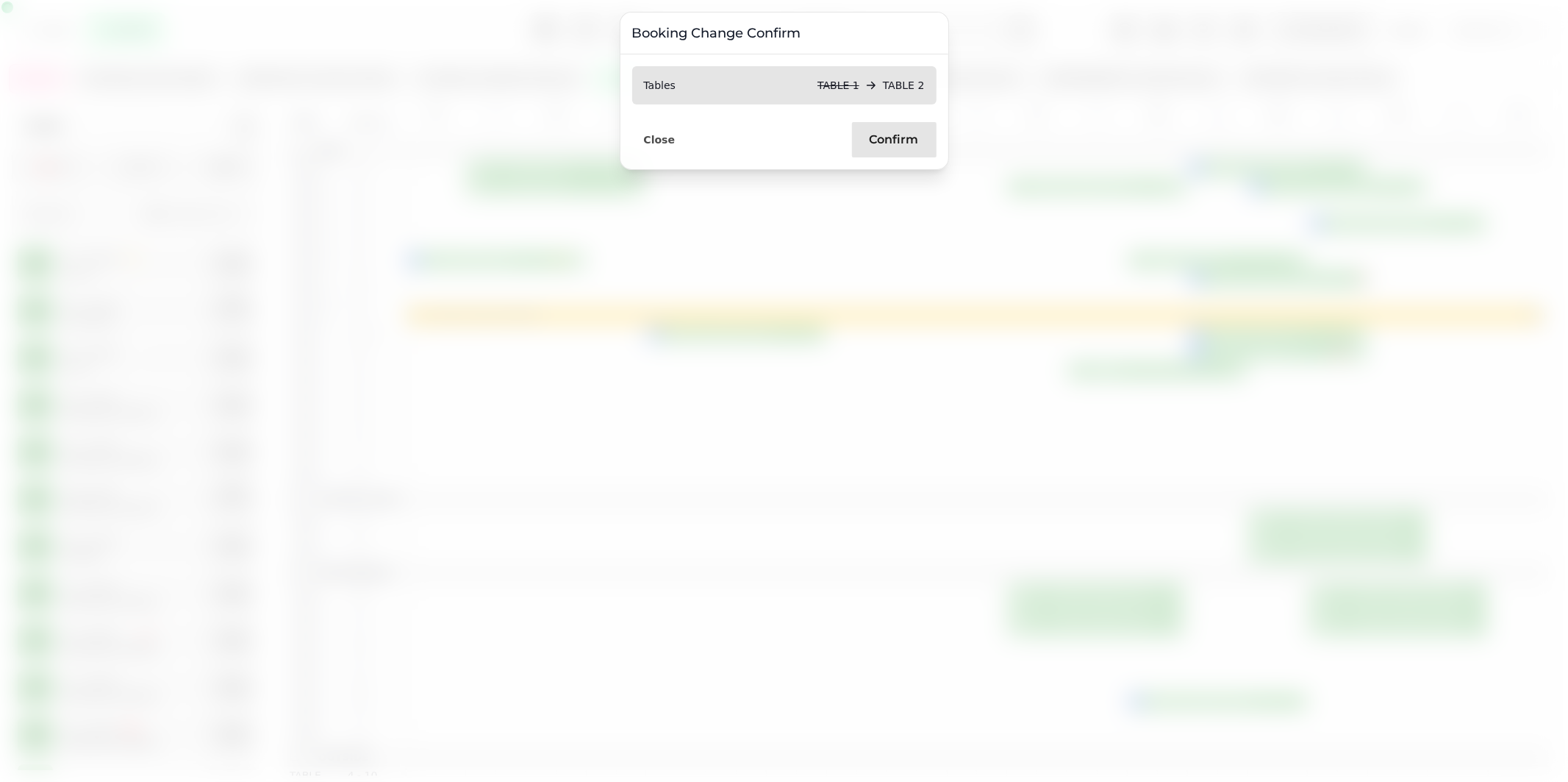
click at [897, 134] on span "Confirm" at bounding box center [894, 140] width 50 height 12
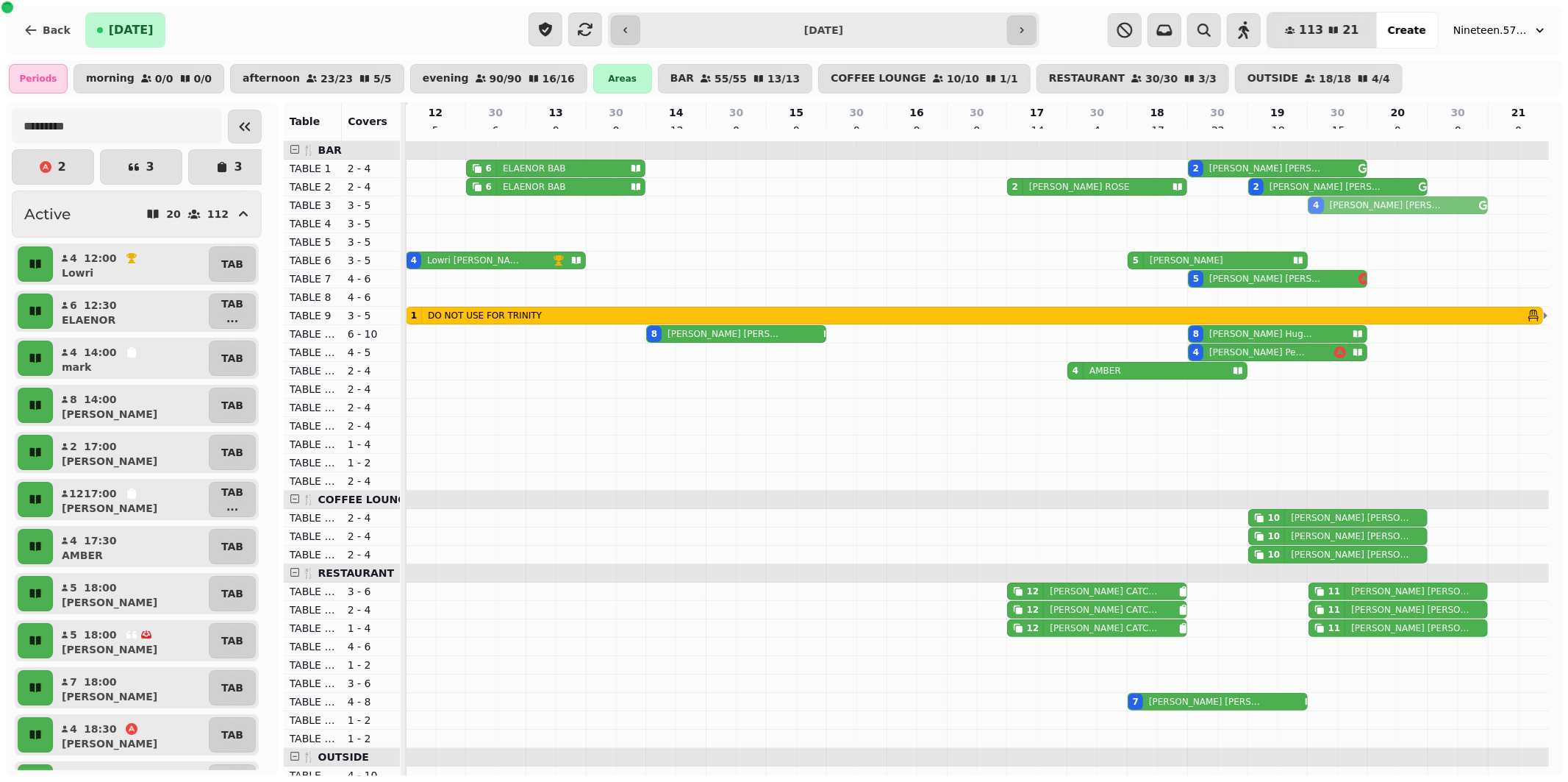
drag, startPoint x: 1336, startPoint y: 233, endPoint x: 1338, endPoint y: 220, distance: 13.2
click at [1338, 216] on tbody "6 ELAENOR BAB 2 [PERSON_NAME] 6 ELAENOR BAB 2 [PERSON_NAME] 2 [PERSON_NAME] 4 […" at bounding box center [977, 701] width 1142 height 1120
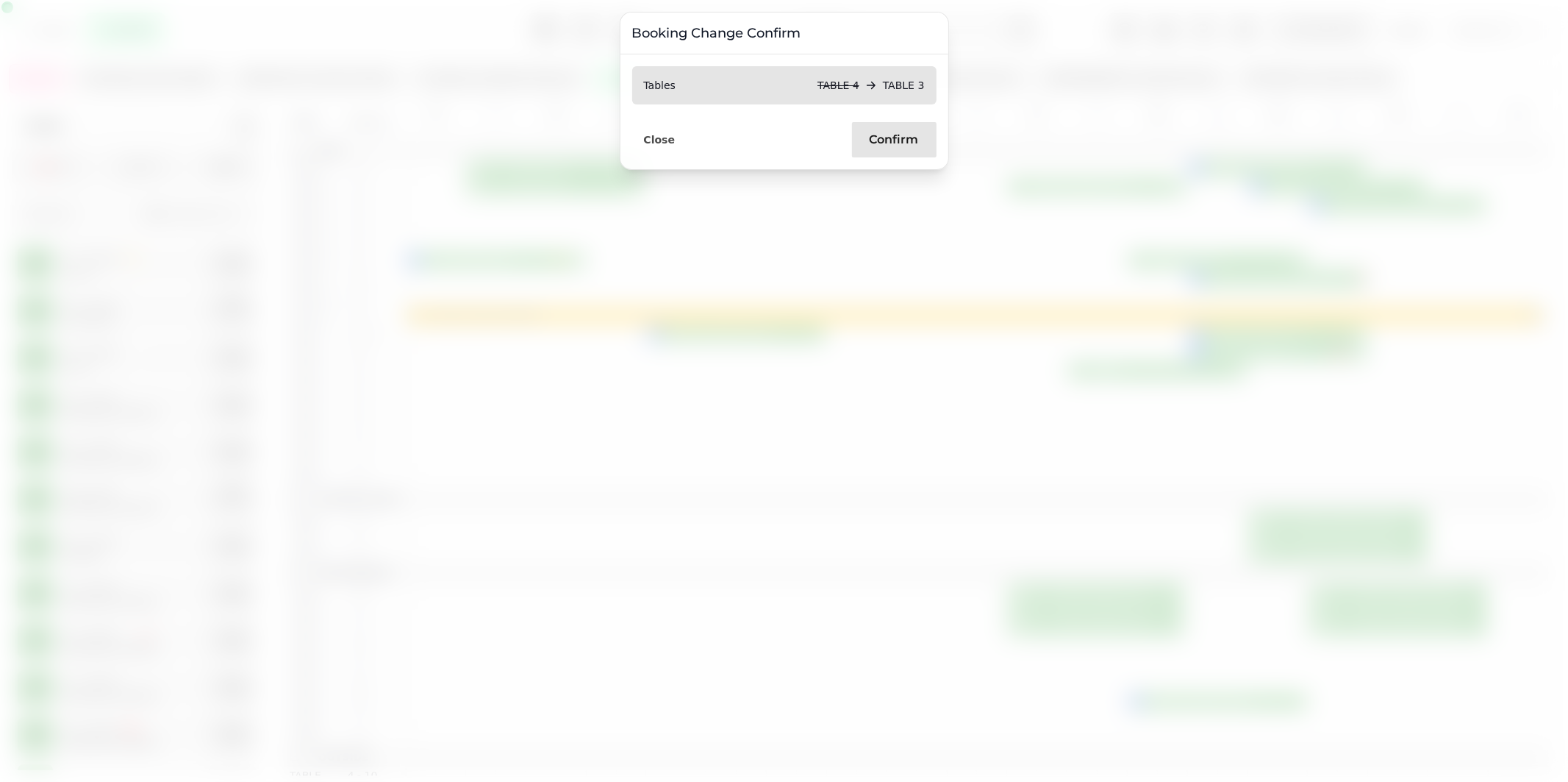
click at [907, 144] on span "Confirm" at bounding box center [894, 140] width 50 height 12
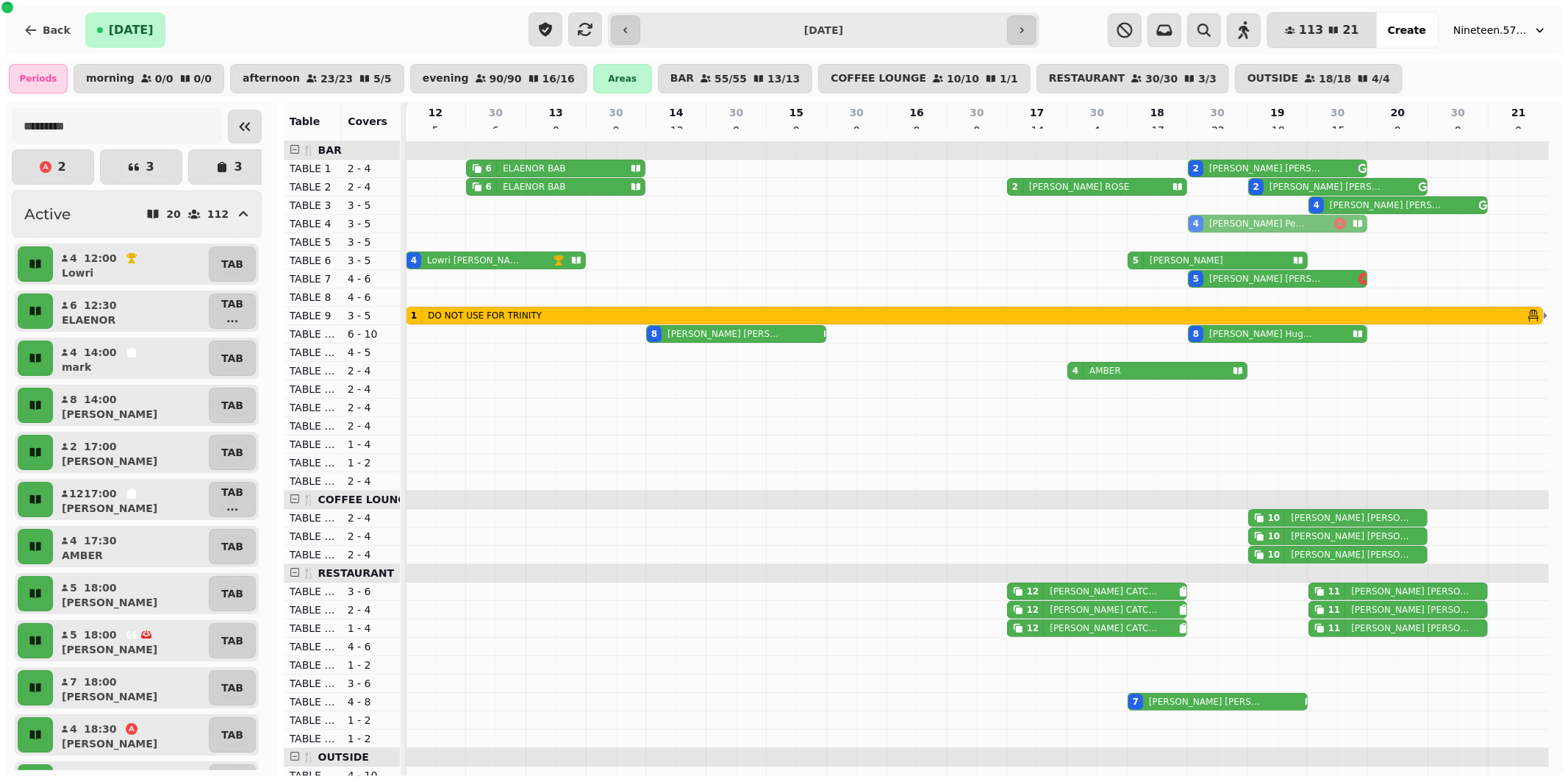
drag, startPoint x: 1232, startPoint y: 361, endPoint x: 1241, endPoint y: 235, distance: 126.3
click at [1241, 235] on tbody "6 ELAENOR BAB 2 [PERSON_NAME] 6 ELAENOR BAB 2 [PERSON_NAME] 2 [PERSON_NAME] 4 […" at bounding box center [977, 701] width 1142 height 1120
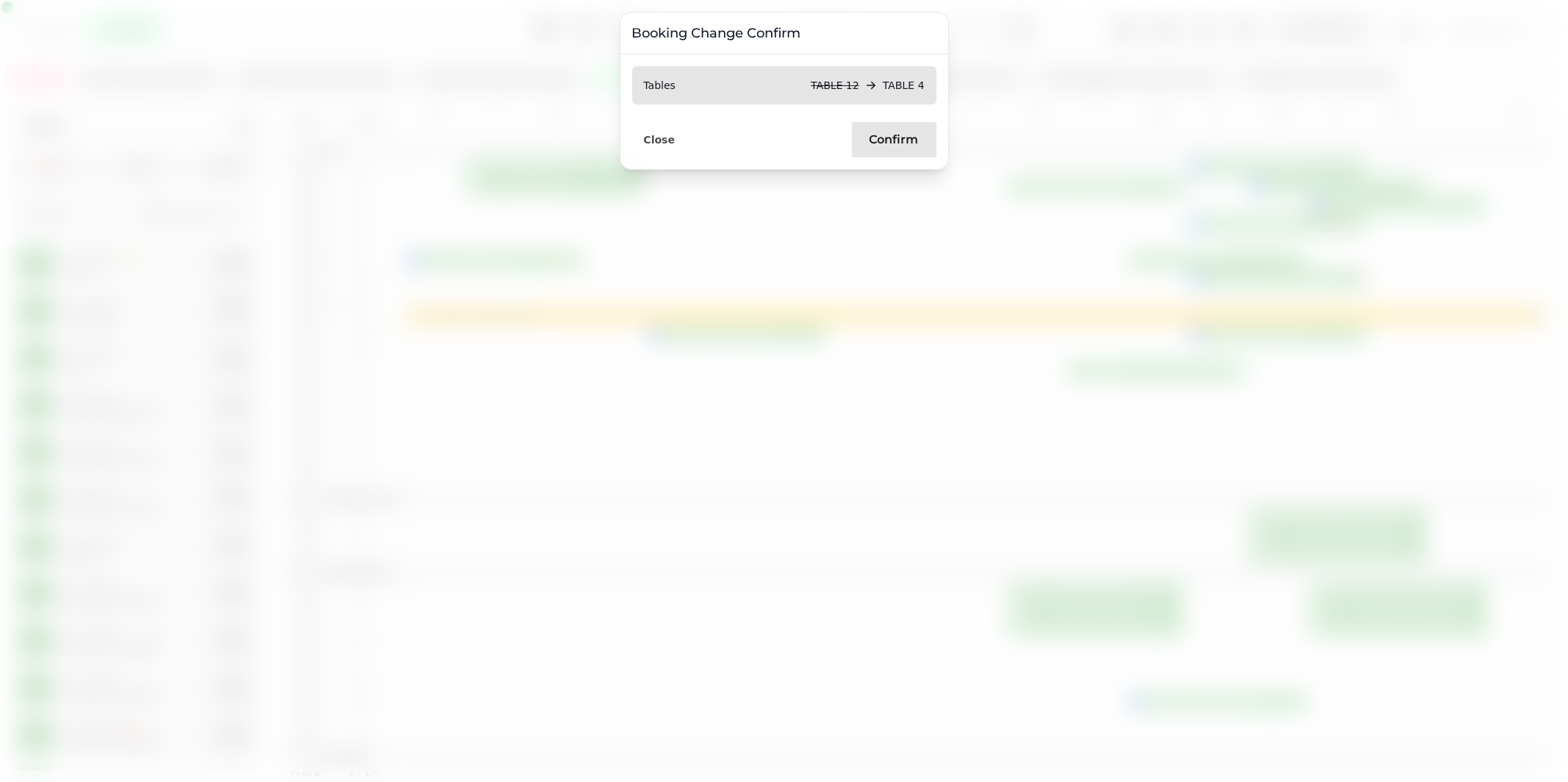
click at [871, 135] on span "Confirm" at bounding box center [894, 140] width 50 height 12
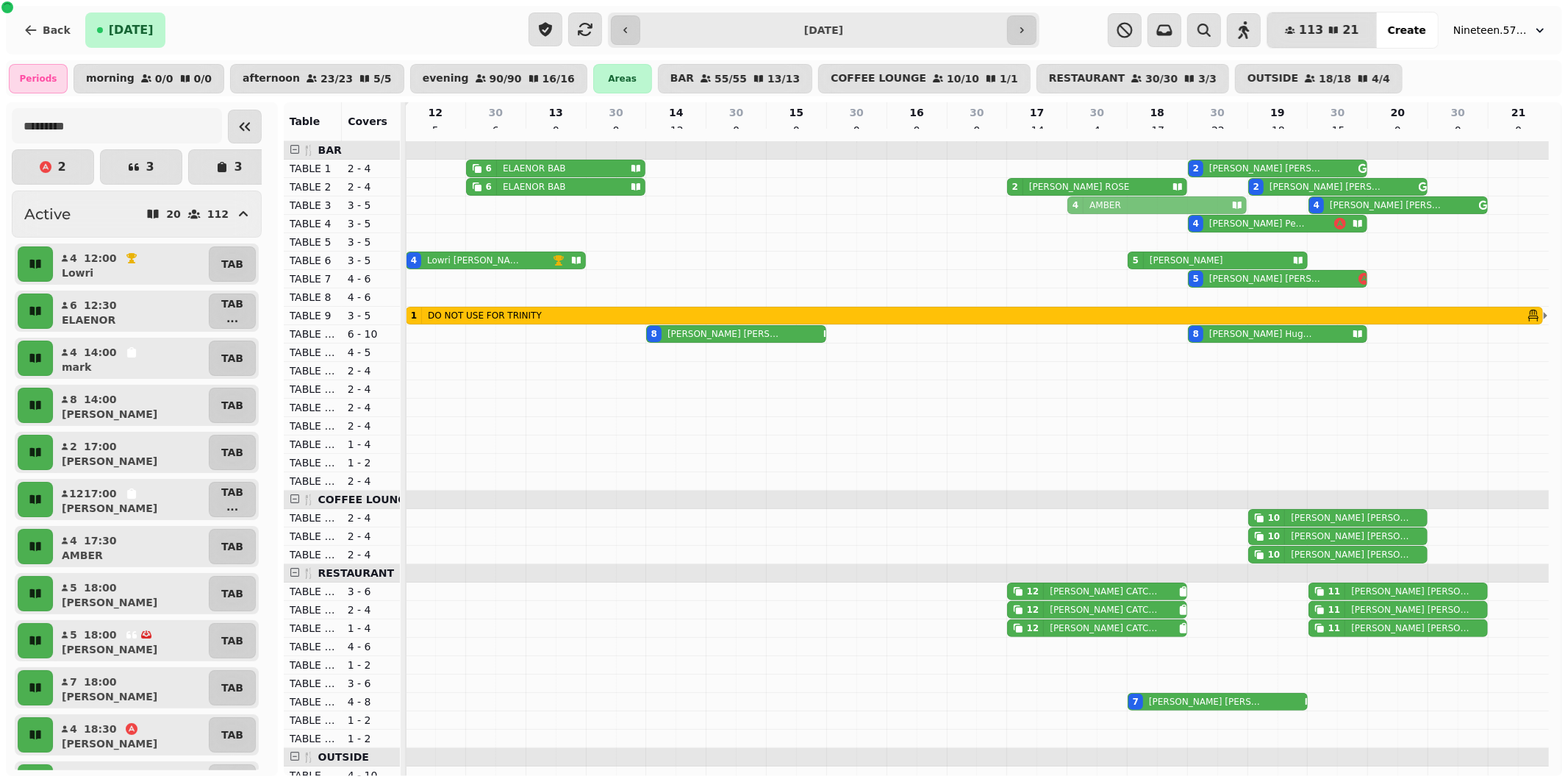
drag, startPoint x: 1113, startPoint y: 380, endPoint x: 1107, endPoint y: 215, distance: 165.1
click at [1107, 215] on tbody "6 ELAENOR BAB 2 [PERSON_NAME] 6 ELAENOR BAB 2 [PERSON_NAME] 2 [PERSON_NAME] 4 […" at bounding box center [977, 701] width 1142 height 1120
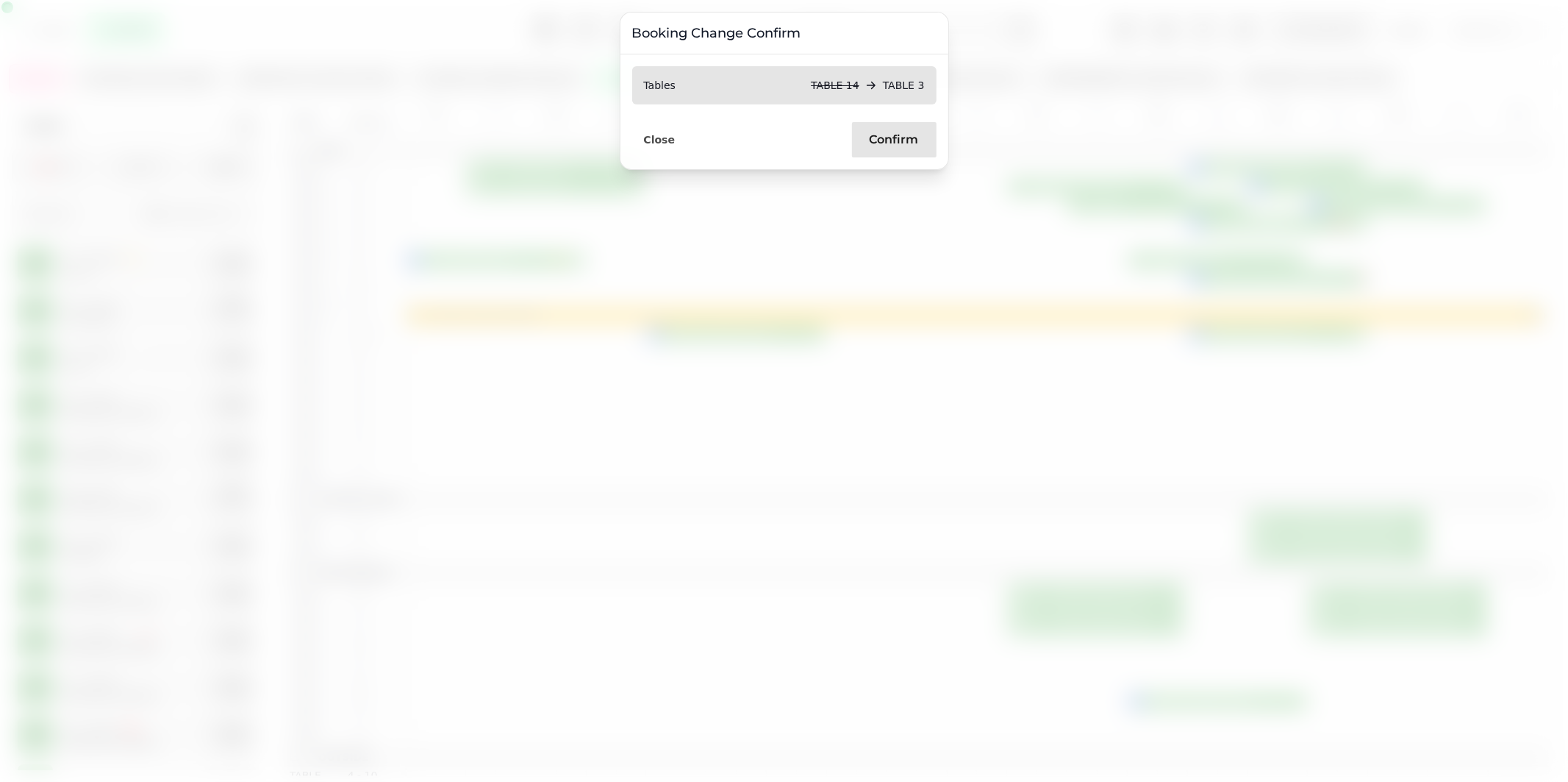
click at [897, 135] on span "Confirm" at bounding box center [894, 140] width 50 height 12
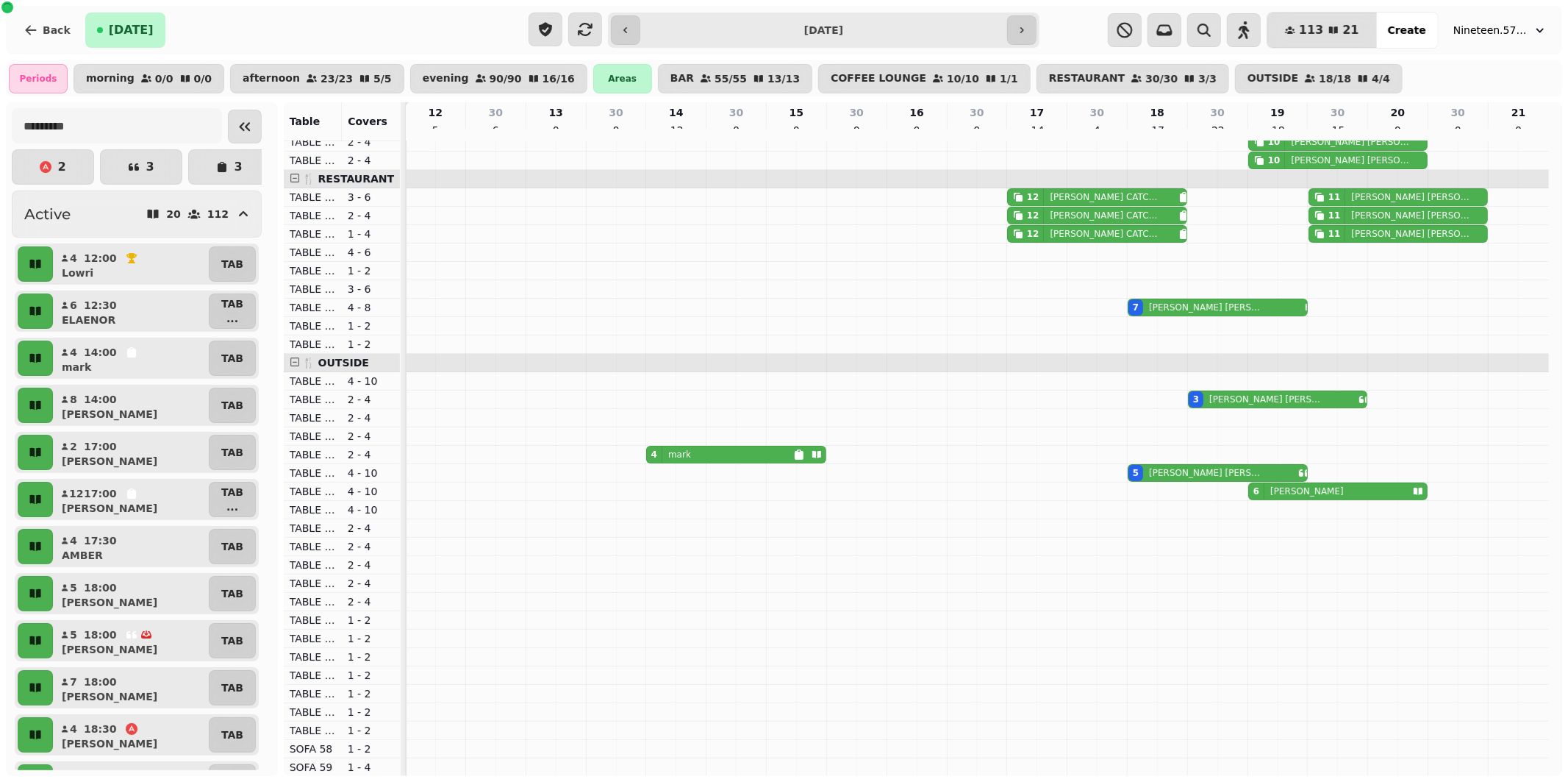
scroll to position [408, 0]
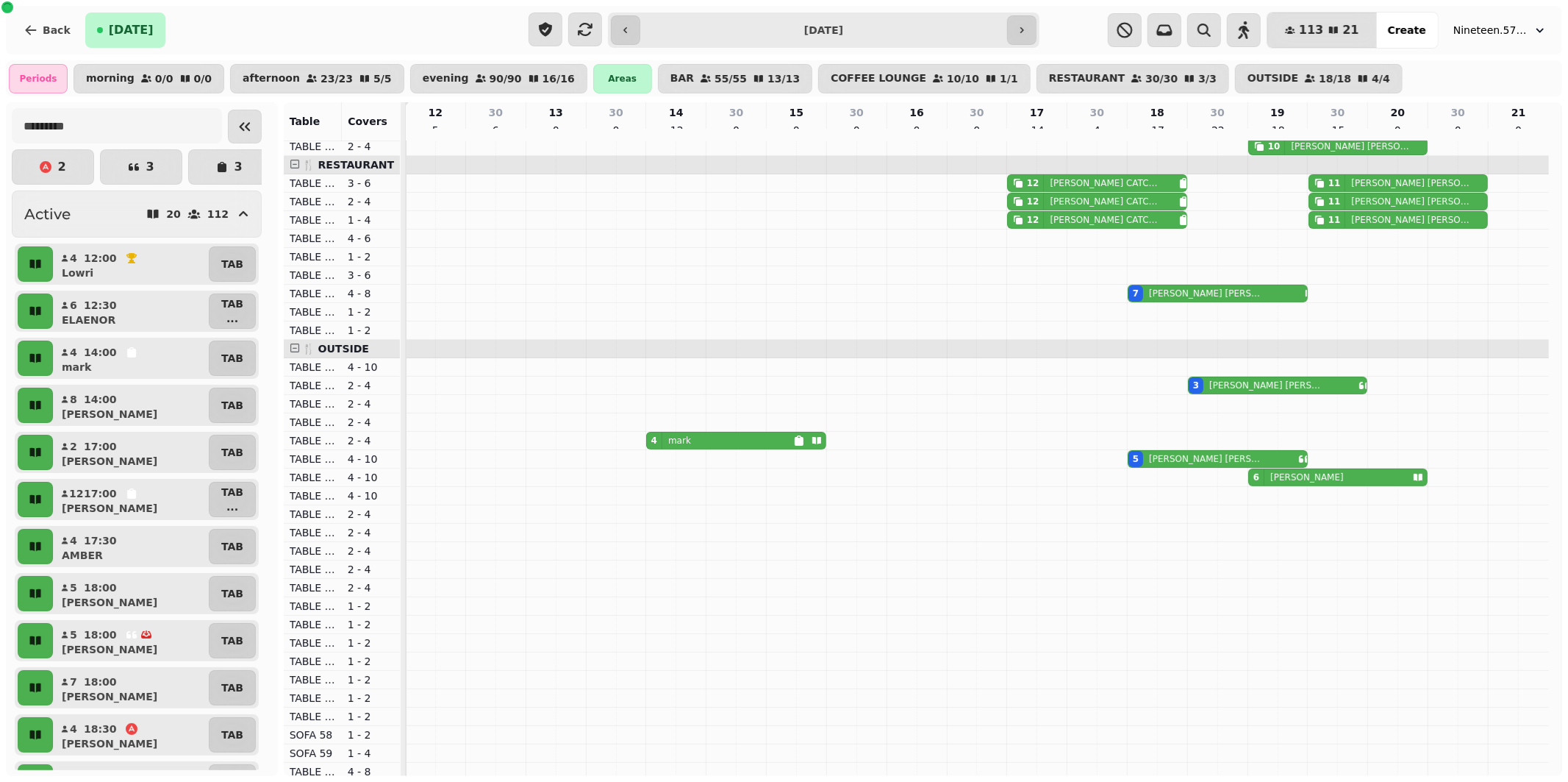
click at [1226, 391] on p "[PERSON_NAME]" at bounding box center [1265, 385] width 113 height 12
select select "**********"
select select "*"
select select "****"
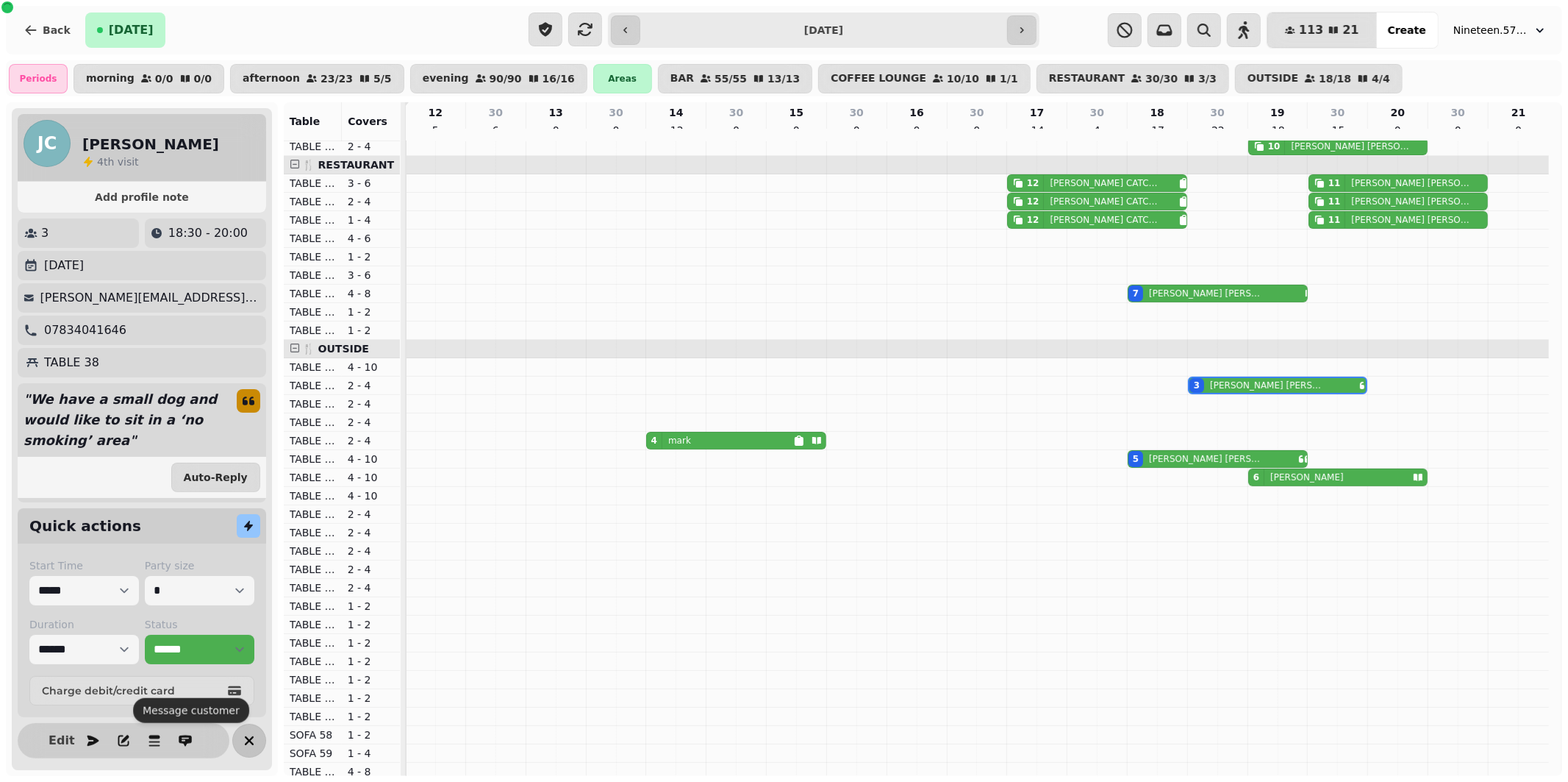
click at [246, 734] on icon "button" at bounding box center [248, 740] width 18 height 18
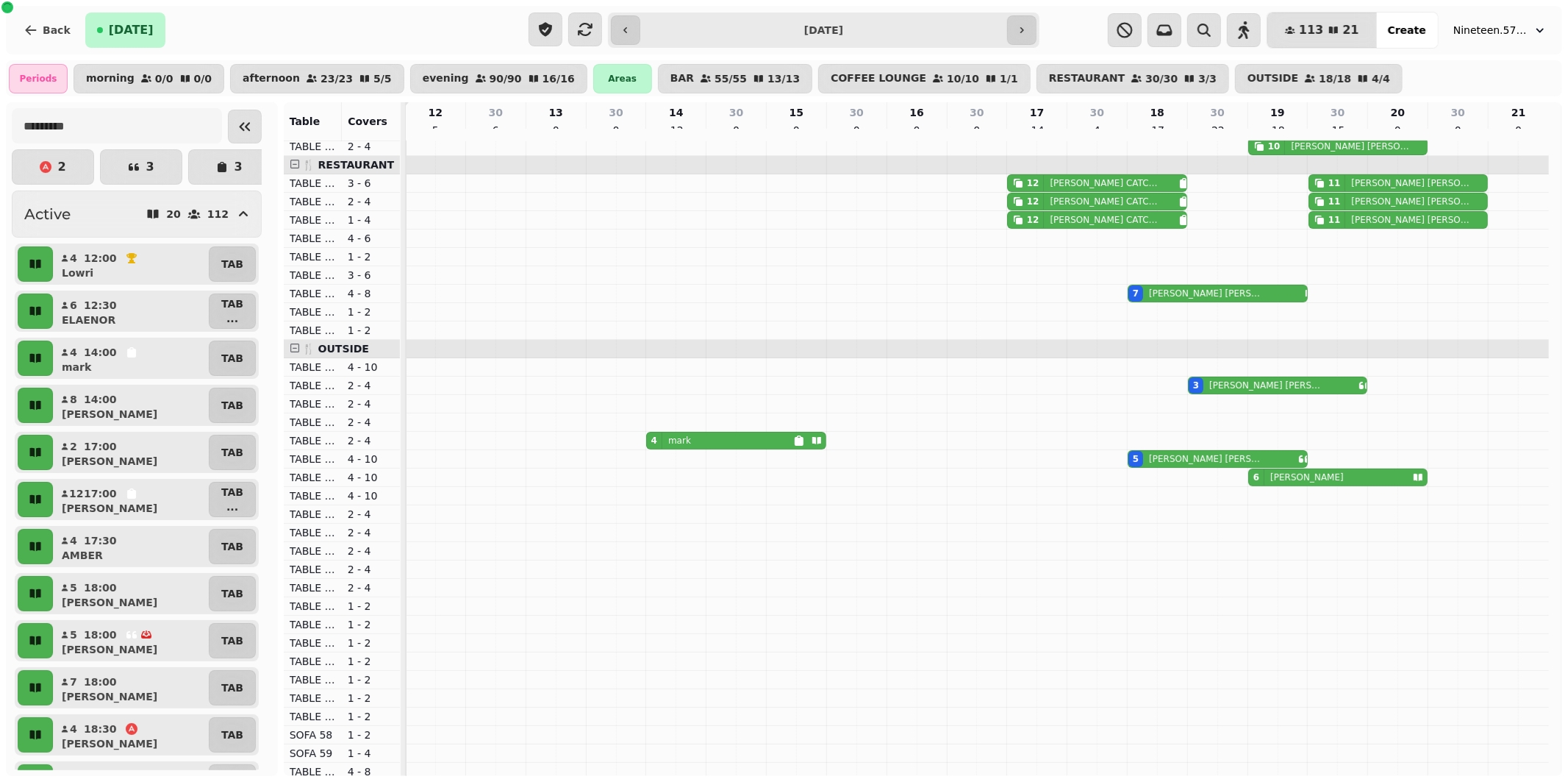
click at [690, 448] on div "4 mark" at bounding box center [720, 440] width 146 height 16
select select "**********"
select select "*"
select select "****"
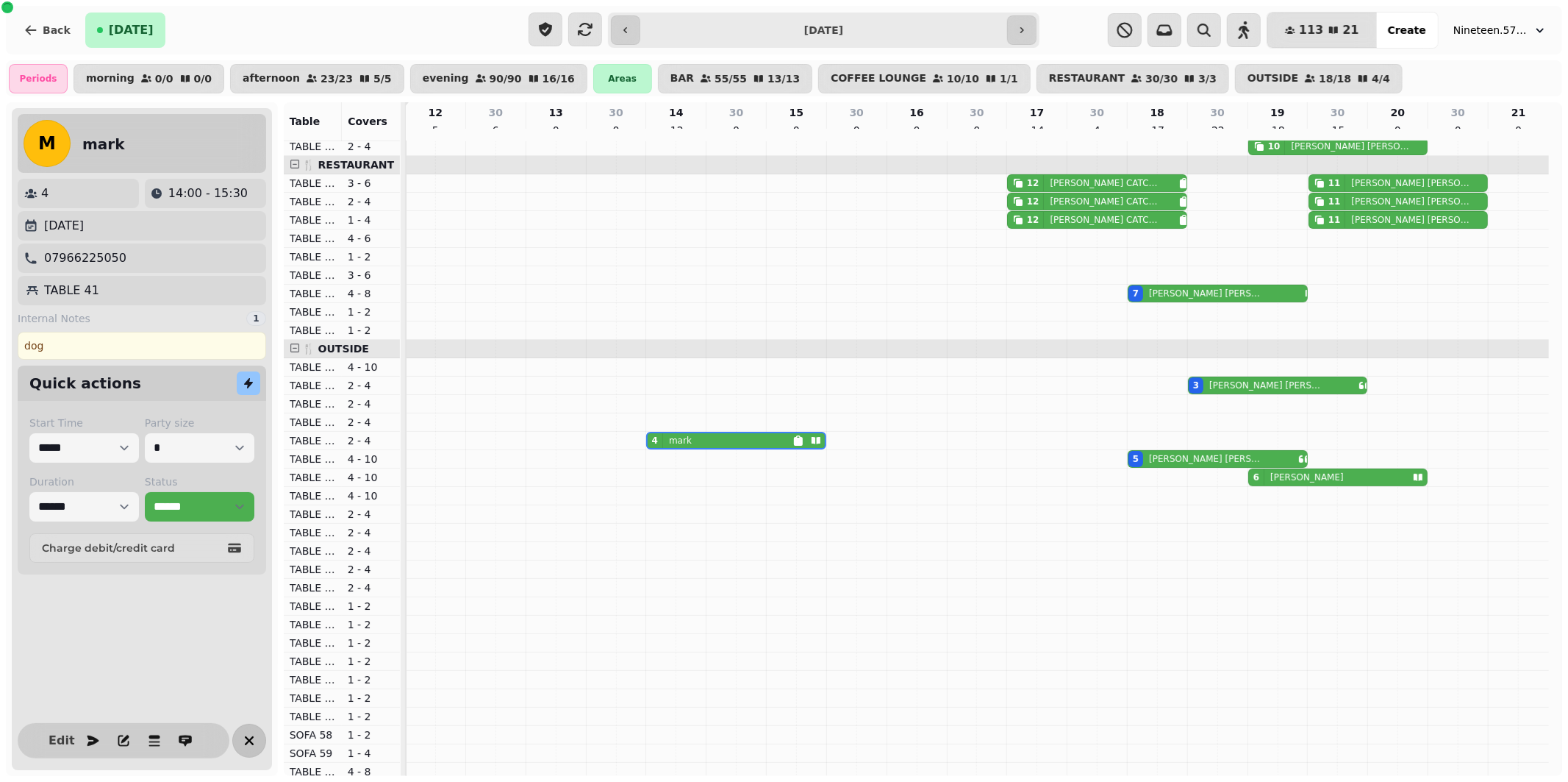
click at [252, 734] on icon "button" at bounding box center [248, 740] width 18 height 18
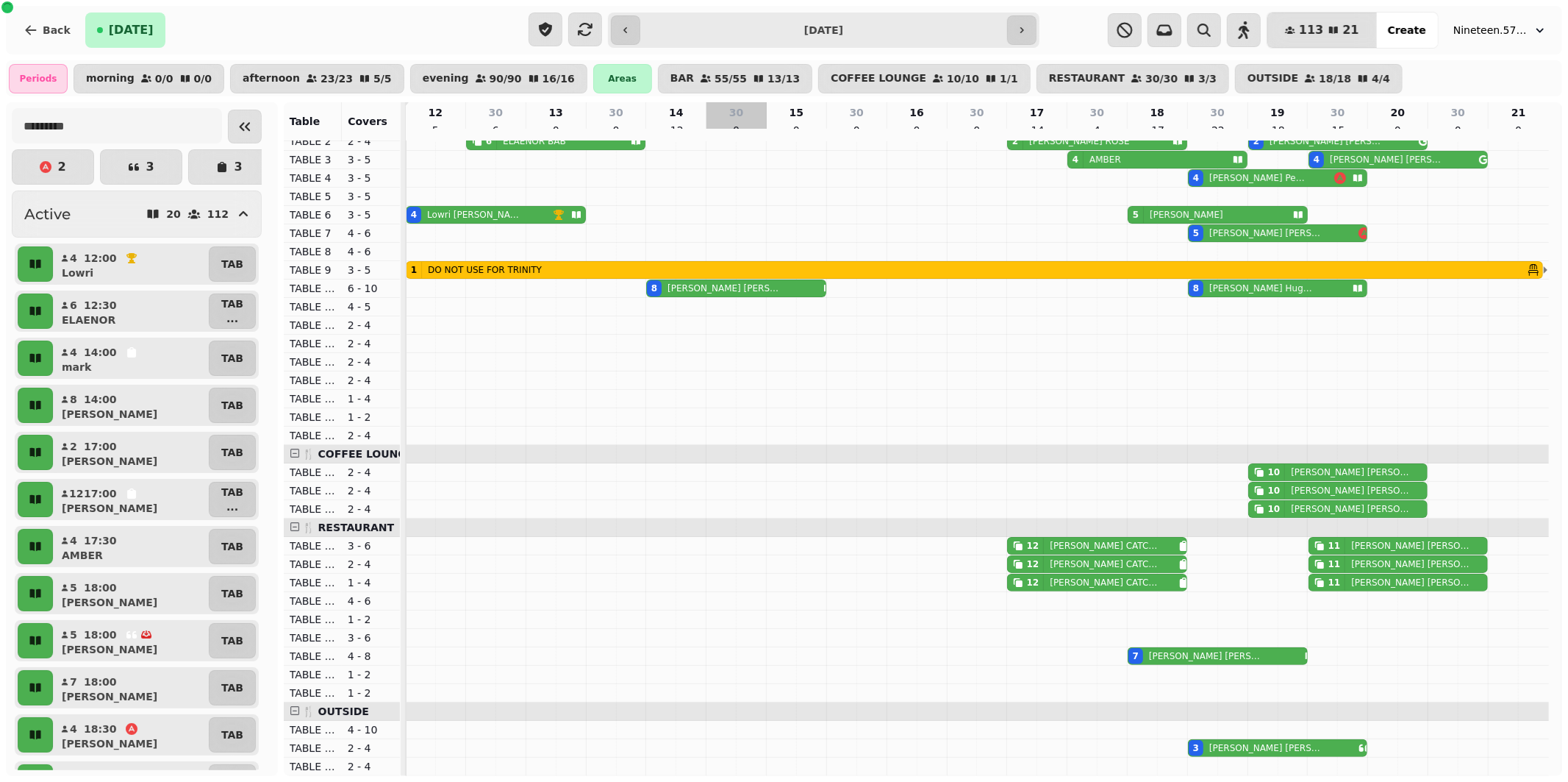
scroll to position [0, 0]
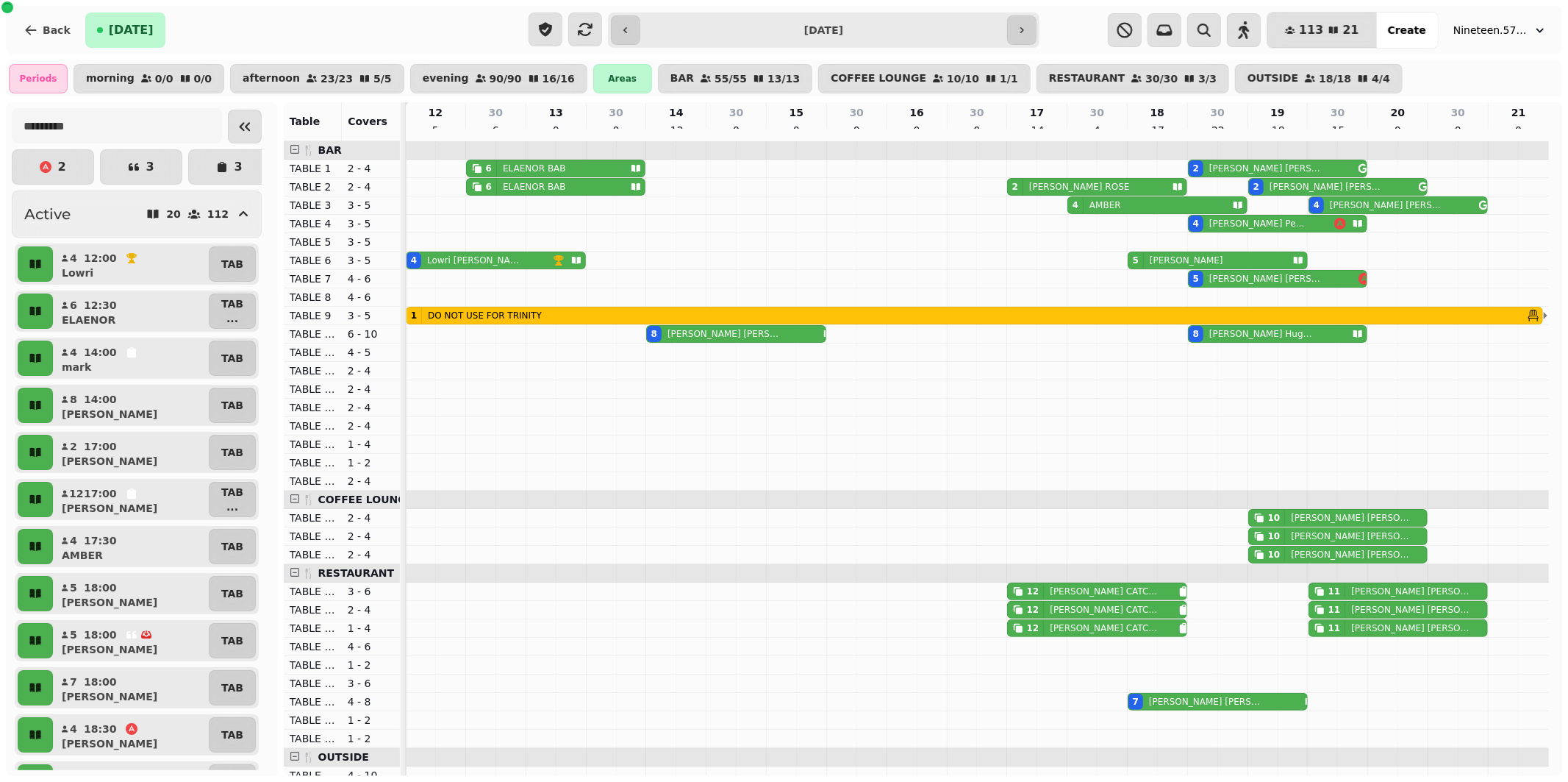
click at [518, 176] on div "ELAENOR BAB" at bounding box center [531, 168] width 69 height 16
select select "**********"
select select "*"
select select "****"
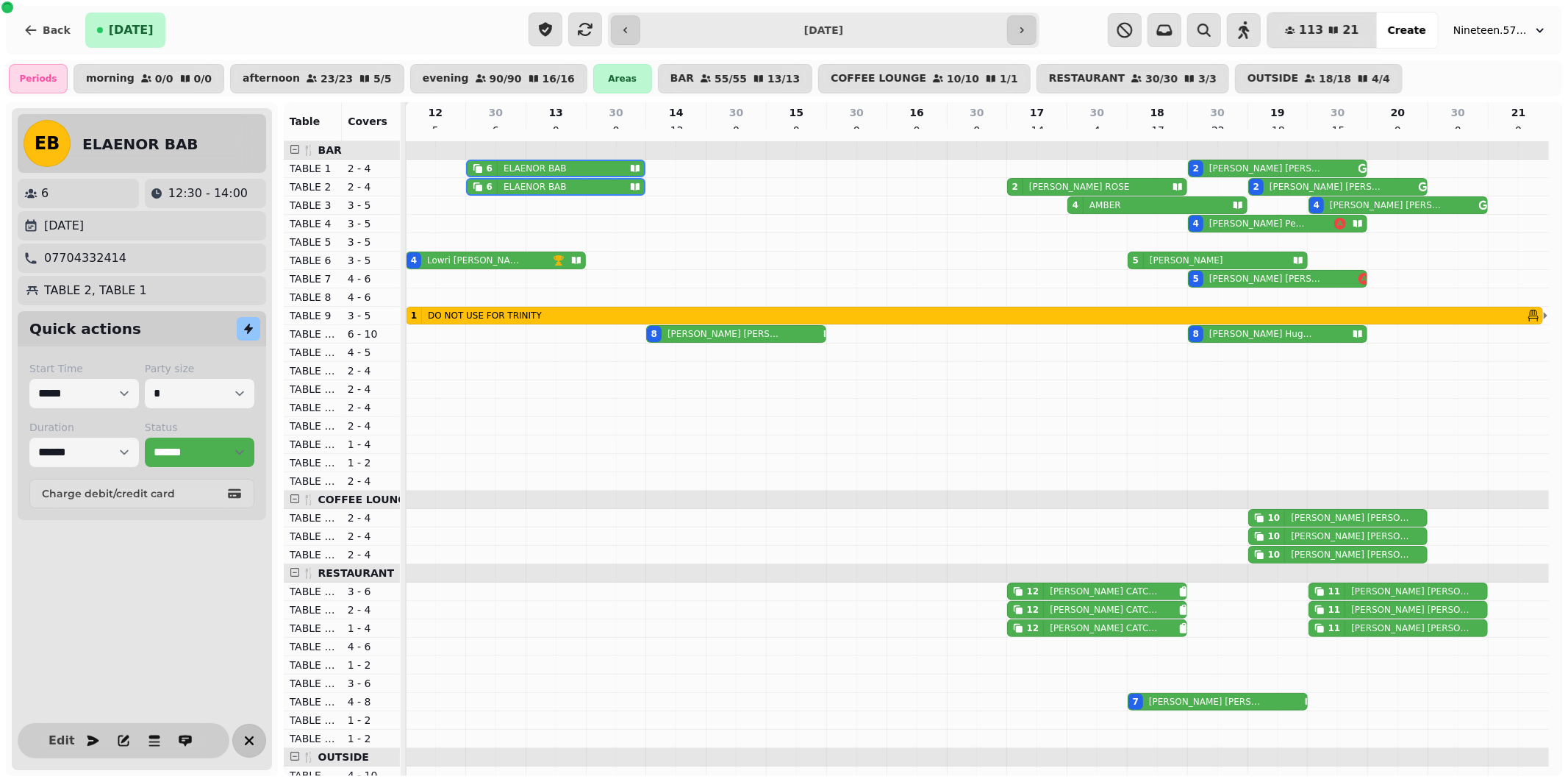
click at [254, 730] on button "button" at bounding box center [249, 741] width 34 height 34
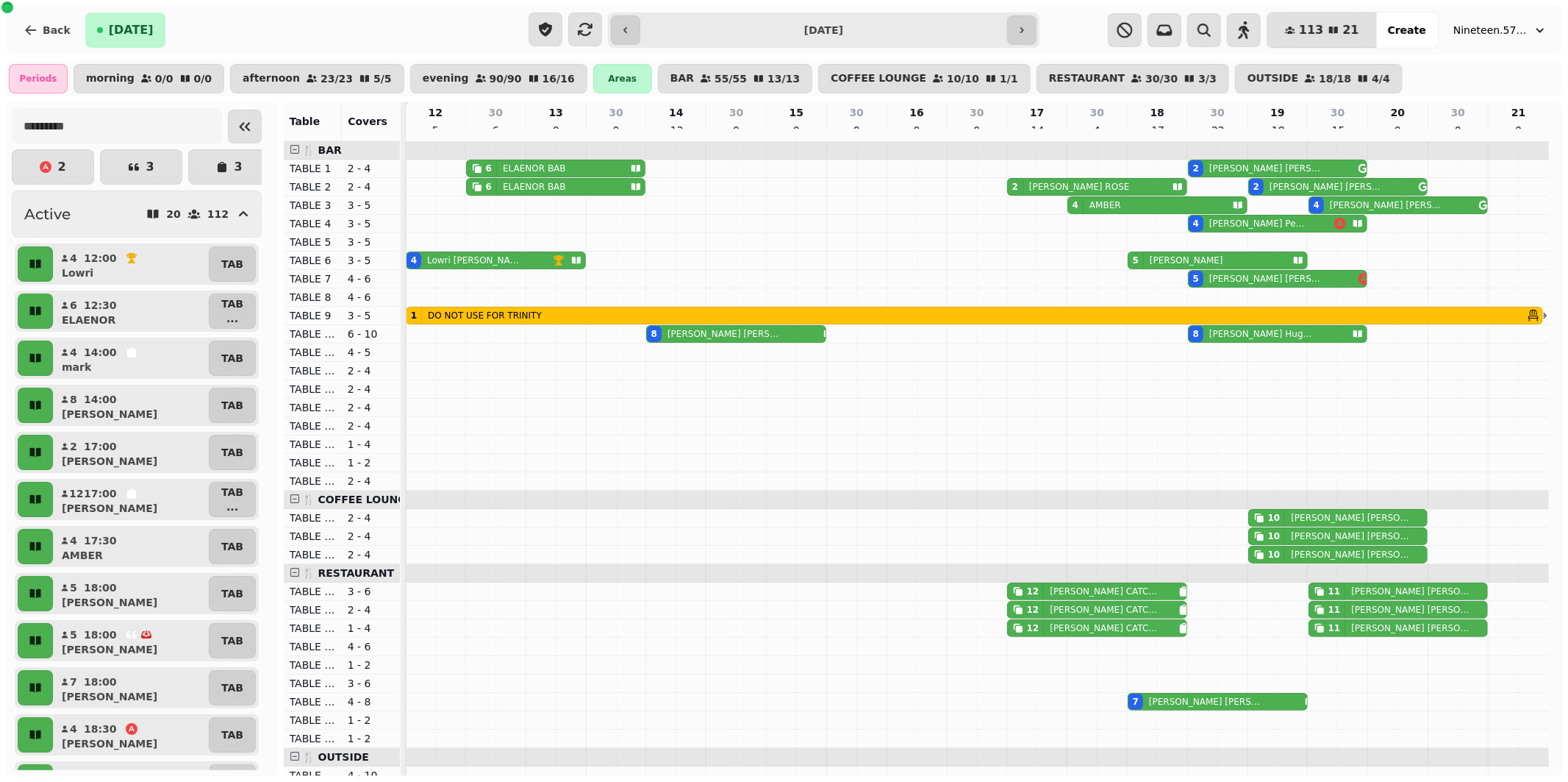
click at [1020, 21] on button "button" at bounding box center [1021, 29] width 29 height 29
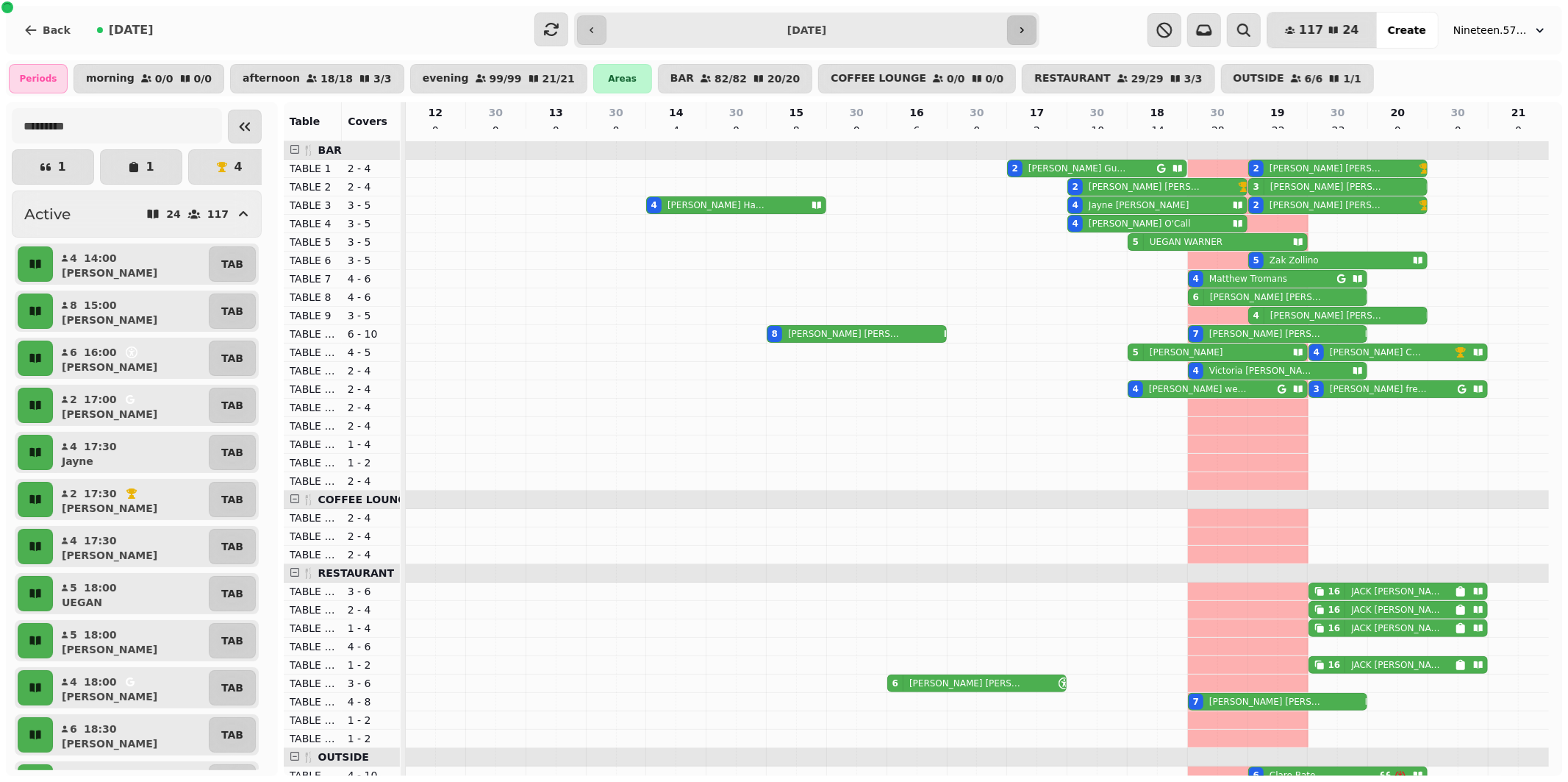
click at [1009, 30] on button "button" at bounding box center [1021, 29] width 29 height 29
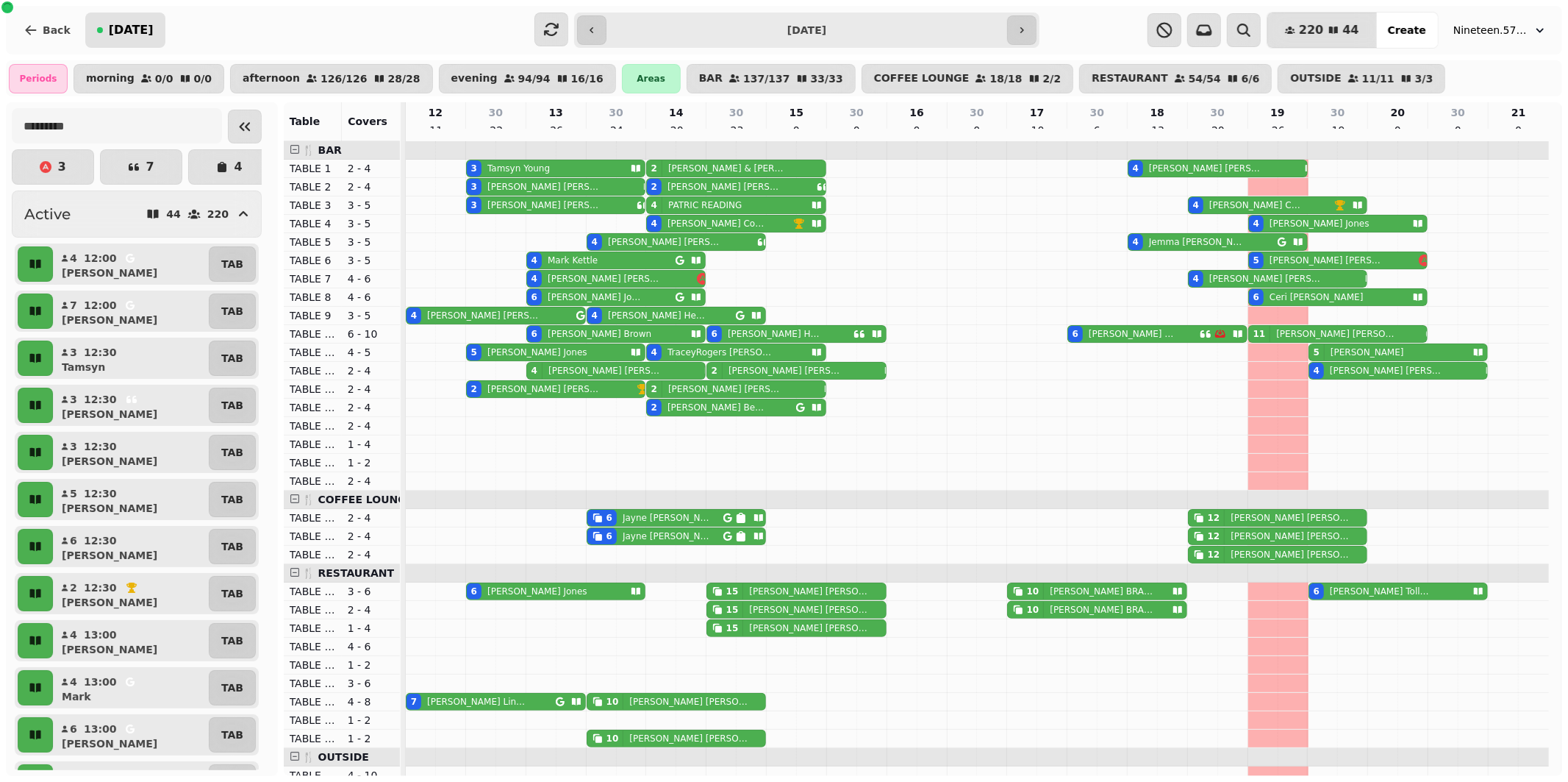
click at [113, 33] on span "[DATE]" at bounding box center [131, 30] width 45 height 12
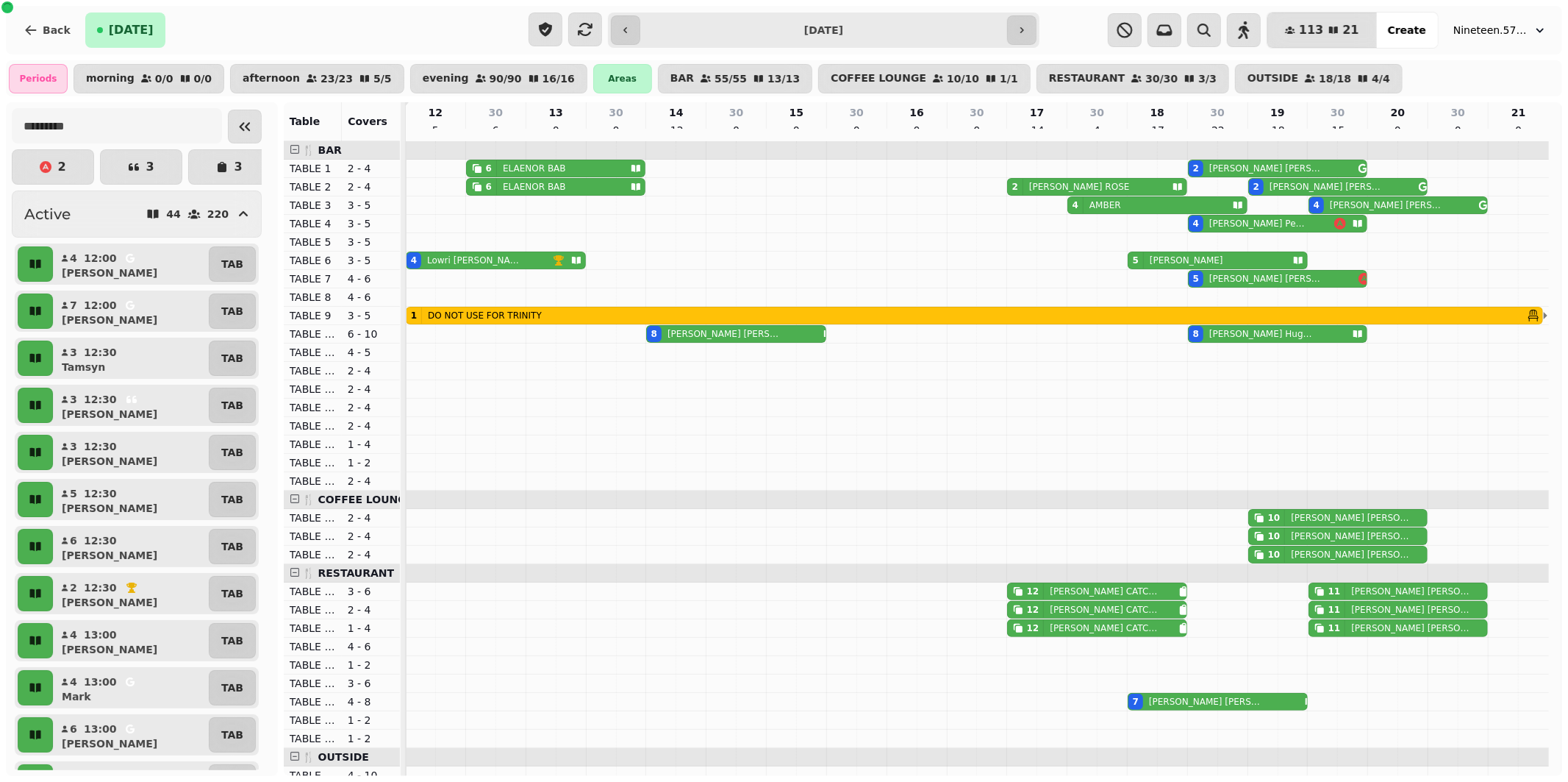
type input "**********"
